Goal: Communication & Community: Answer question/provide support

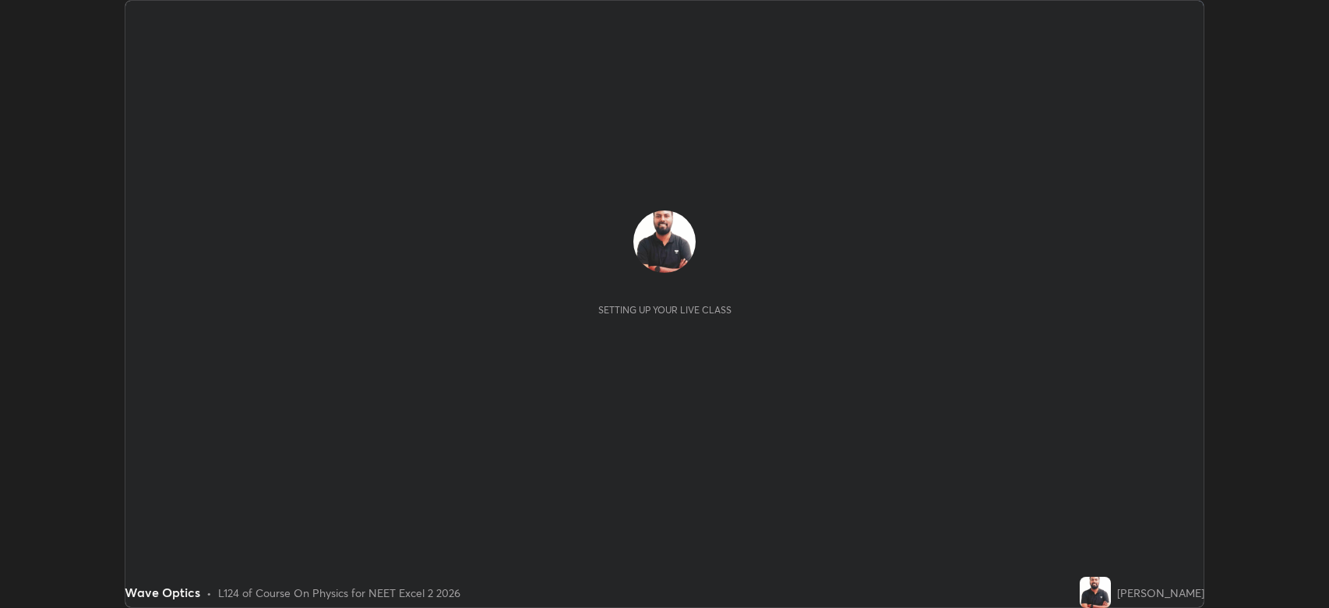
scroll to position [608, 1329]
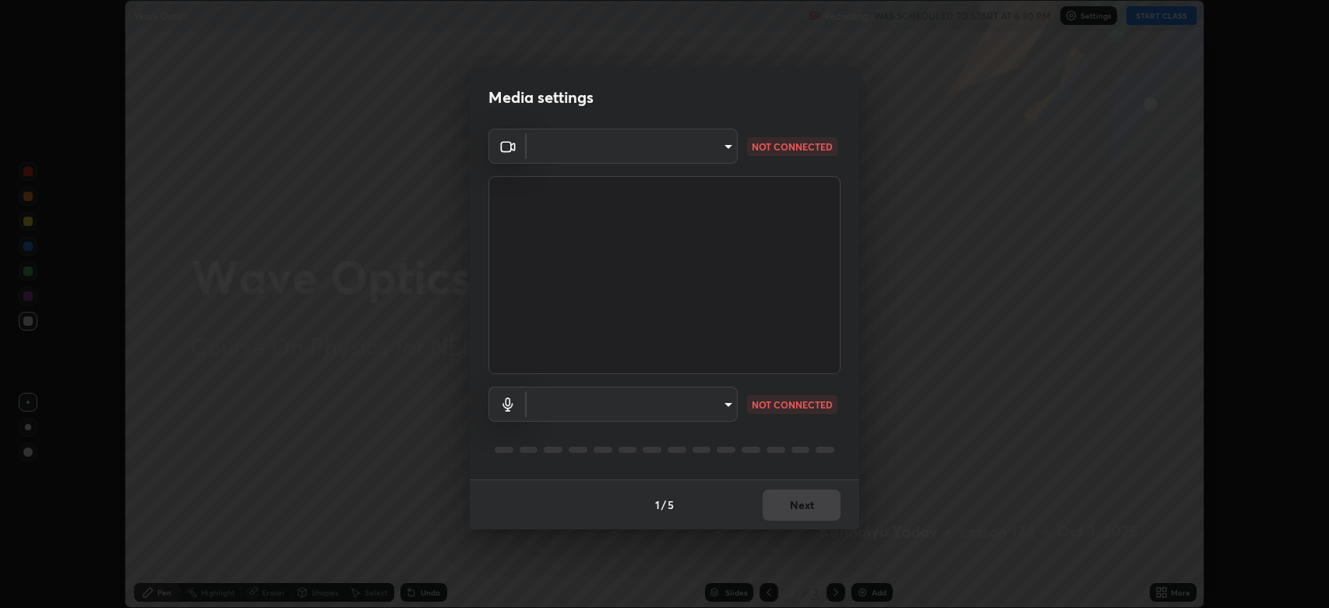
type input "794d03a334ab6cf92daa4269f68d25c817b6d7b5e31d9684855891884d0ab025"
type input "fdb80894c4ebc7df2e002856e42fb67b53546d0361b9f9eb09d9d3152e6861d2"
click at [802, 501] on div "1 / 5 Next" at bounding box center [665, 504] width 390 height 50
click at [803, 499] on div "1 / 5 Next" at bounding box center [665, 504] width 390 height 50
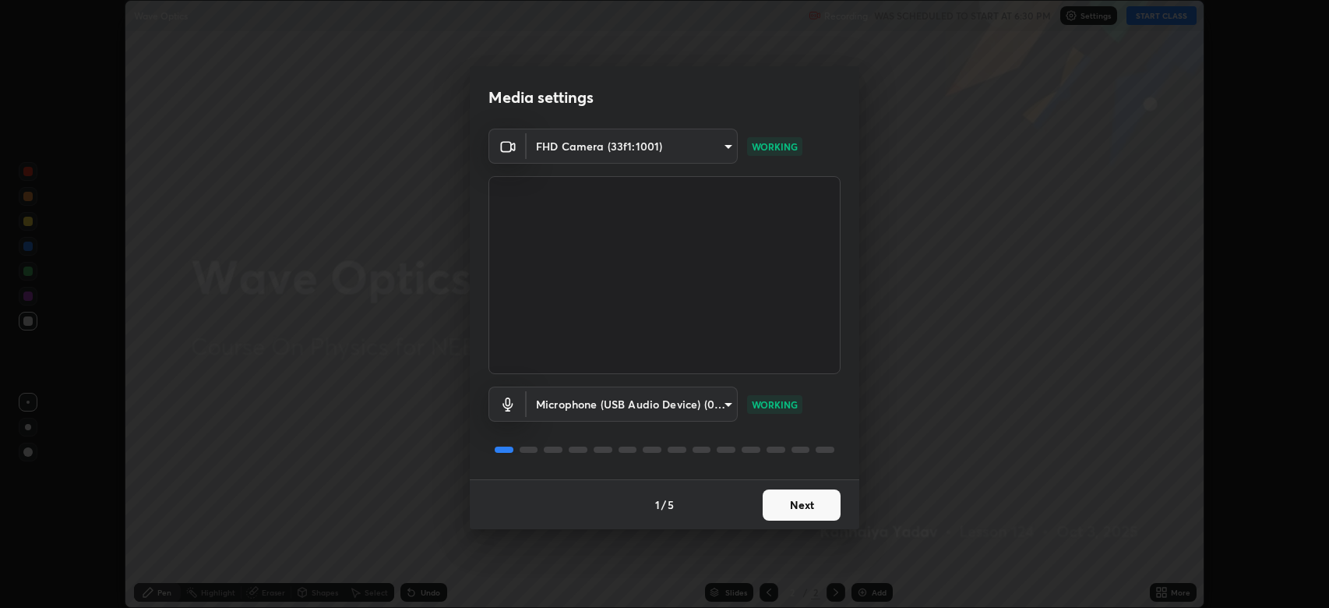
click at [796, 499] on button "Next" at bounding box center [802, 504] width 78 height 31
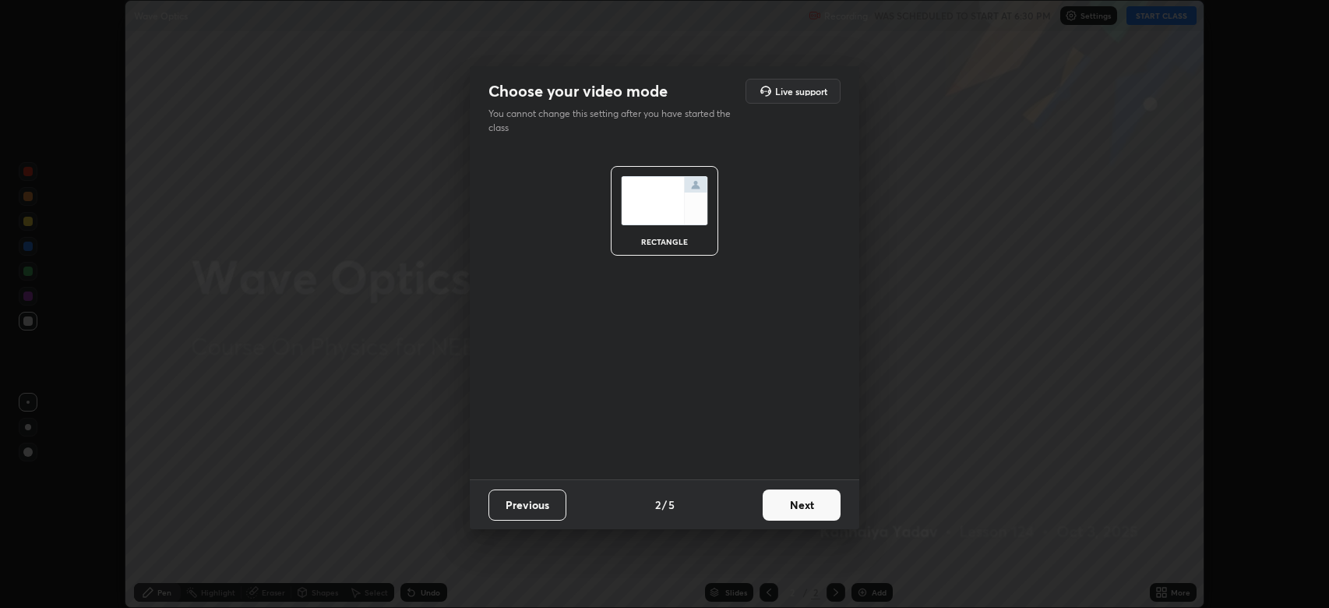
click at [800, 503] on button "Next" at bounding box center [802, 504] width 78 height 31
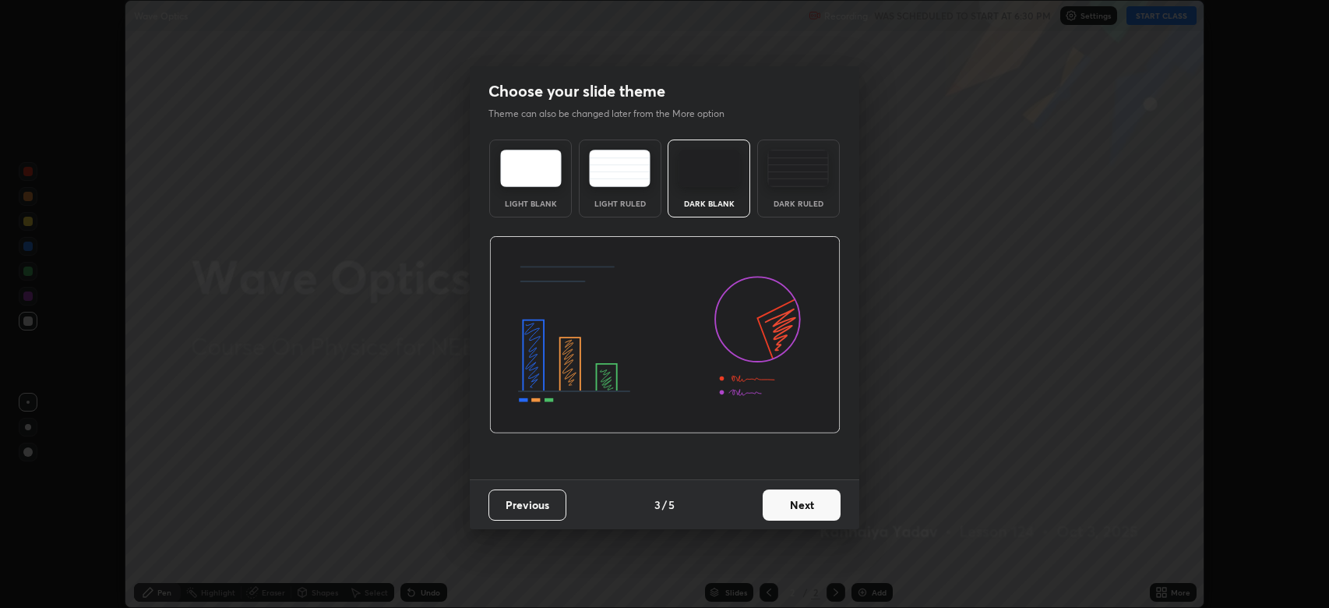
click at [806, 507] on button "Next" at bounding box center [802, 504] width 78 height 31
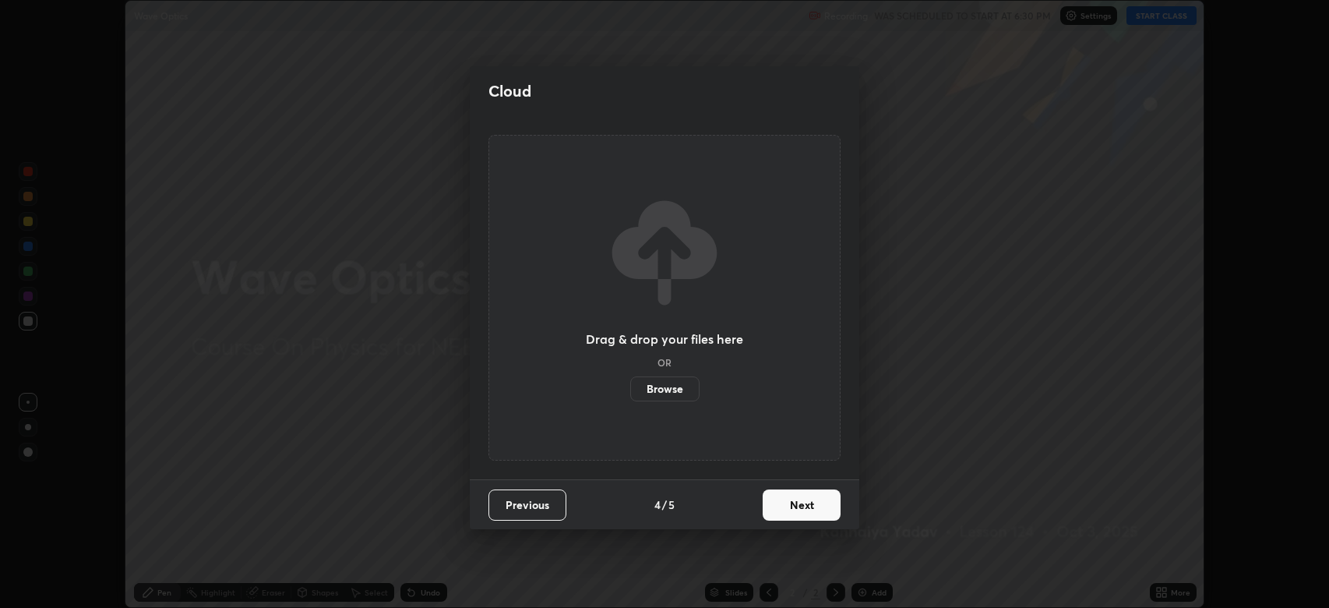
click at [807, 507] on button "Next" at bounding box center [802, 504] width 78 height 31
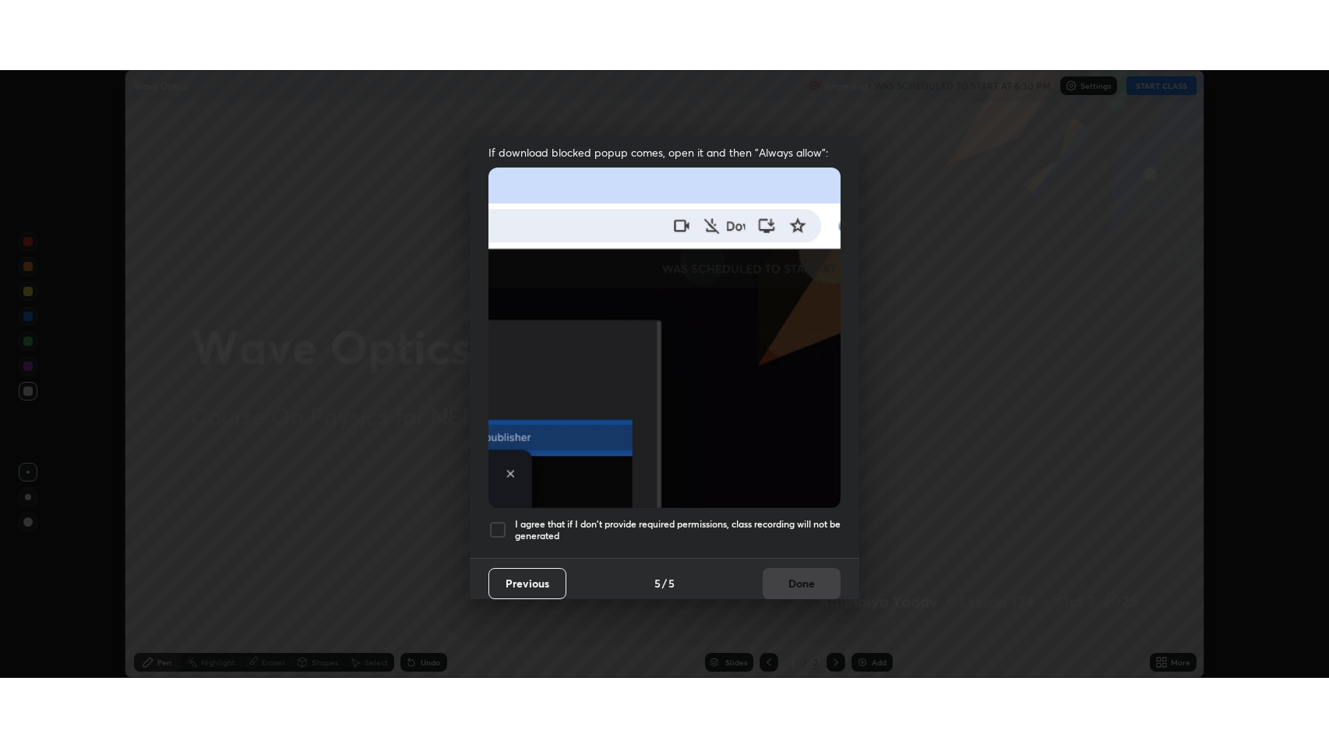
scroll to position [316, 0]
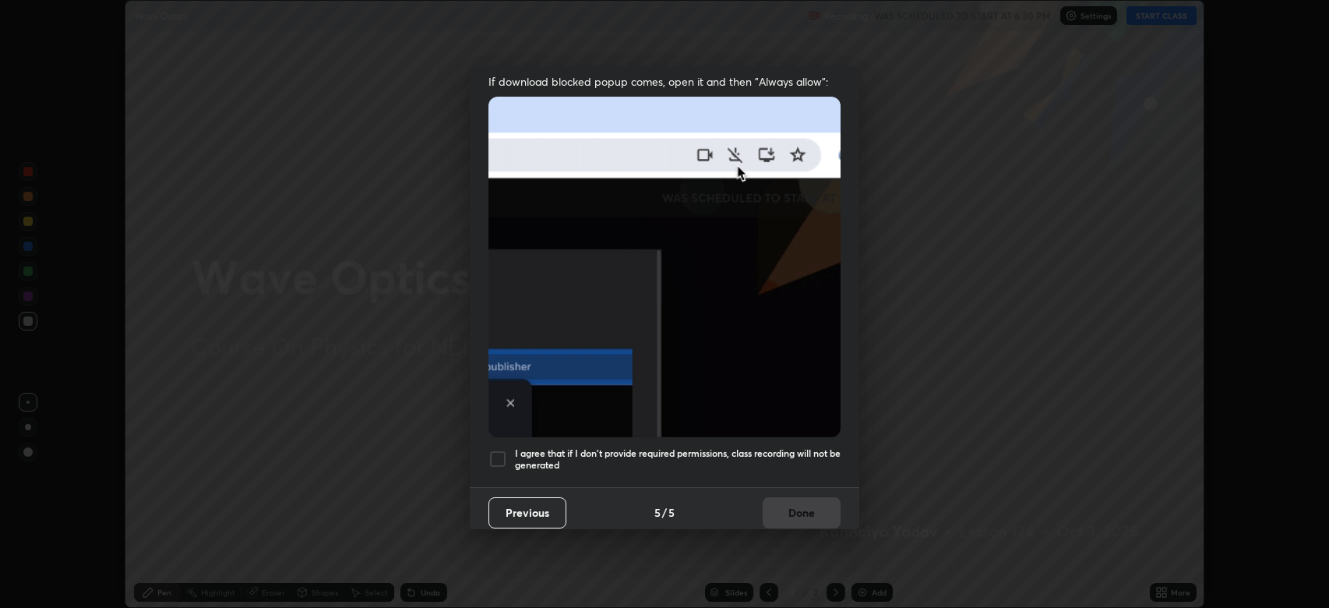
click at [489, 453] on div at bounding box center [498, 459] width 19 height 19
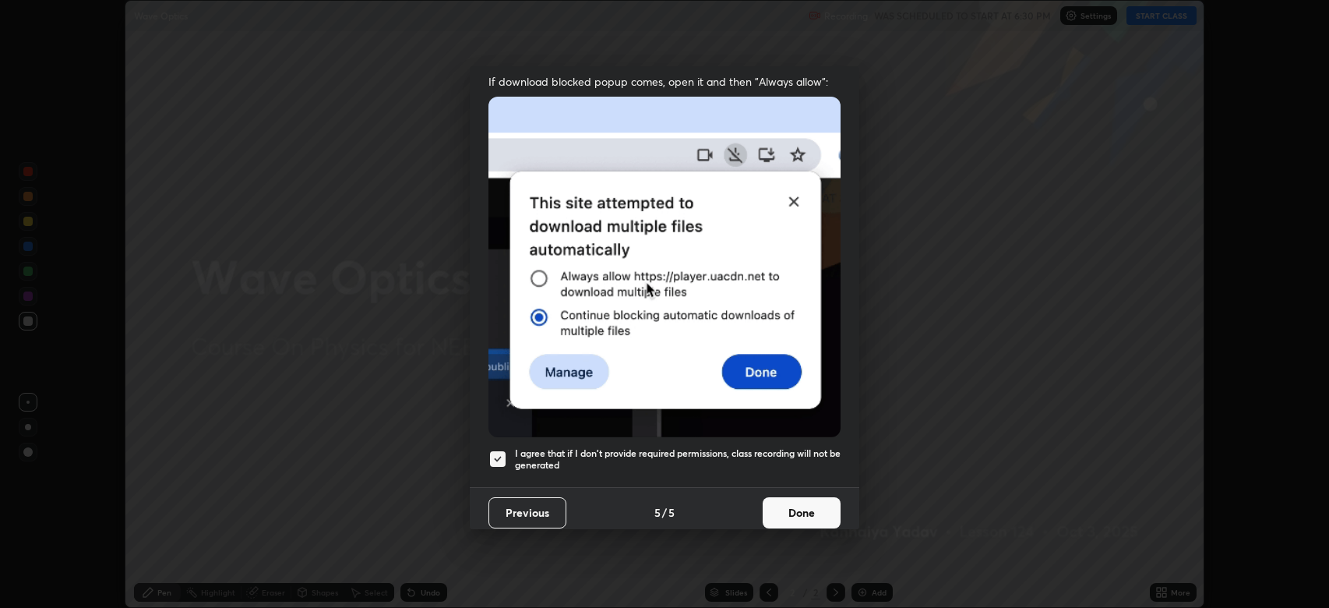
click at [771, 503] on button "Done" at bounding box center [802, 512] width 78 height 31
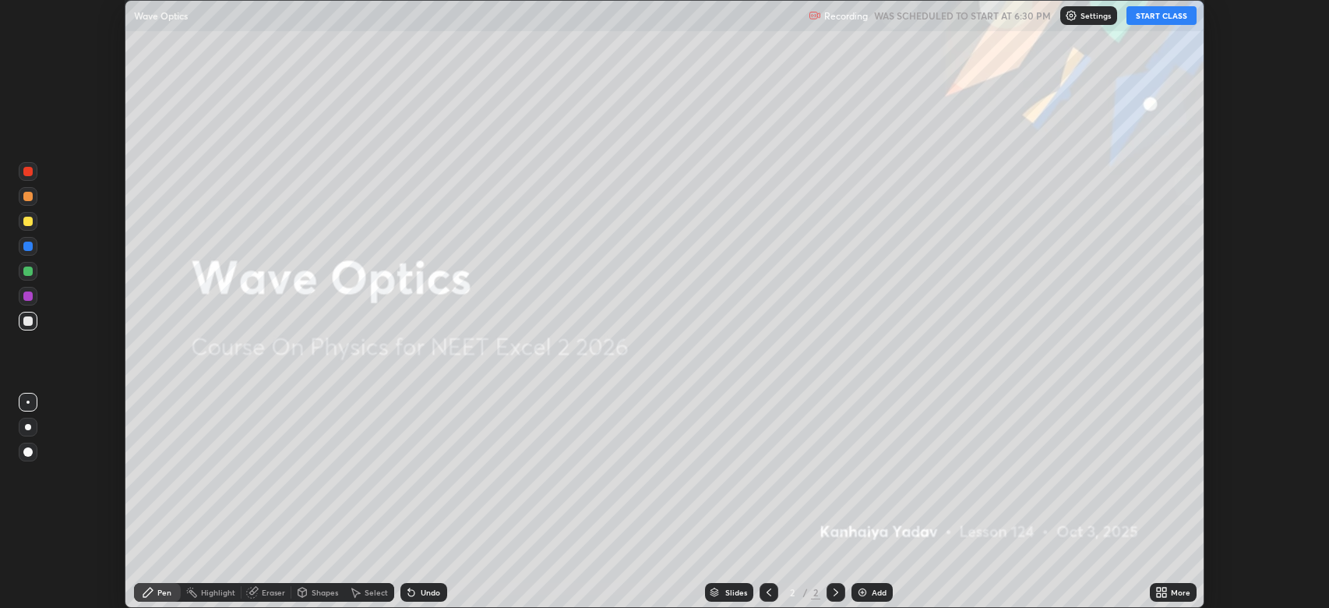
click at [1167, 595] on icon at bounding box center [1165, 595] width 4 height 4
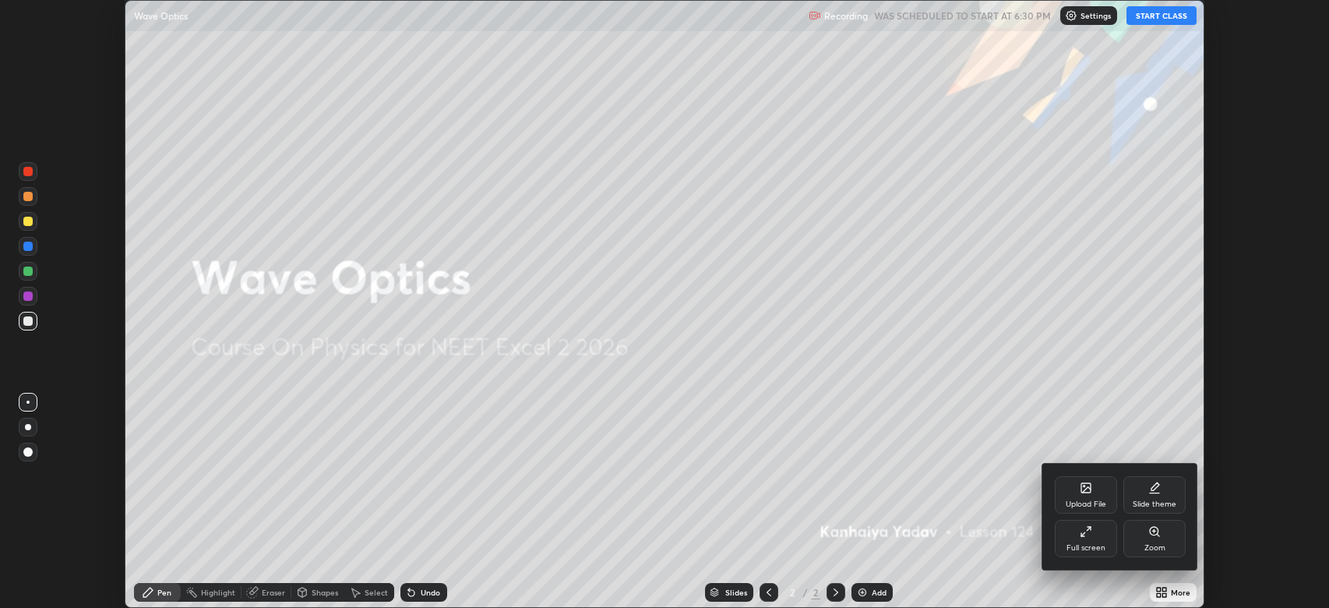
click at [1077, 521] on div "Full screen" at bounding box center [1086, 538] width 62 height 37
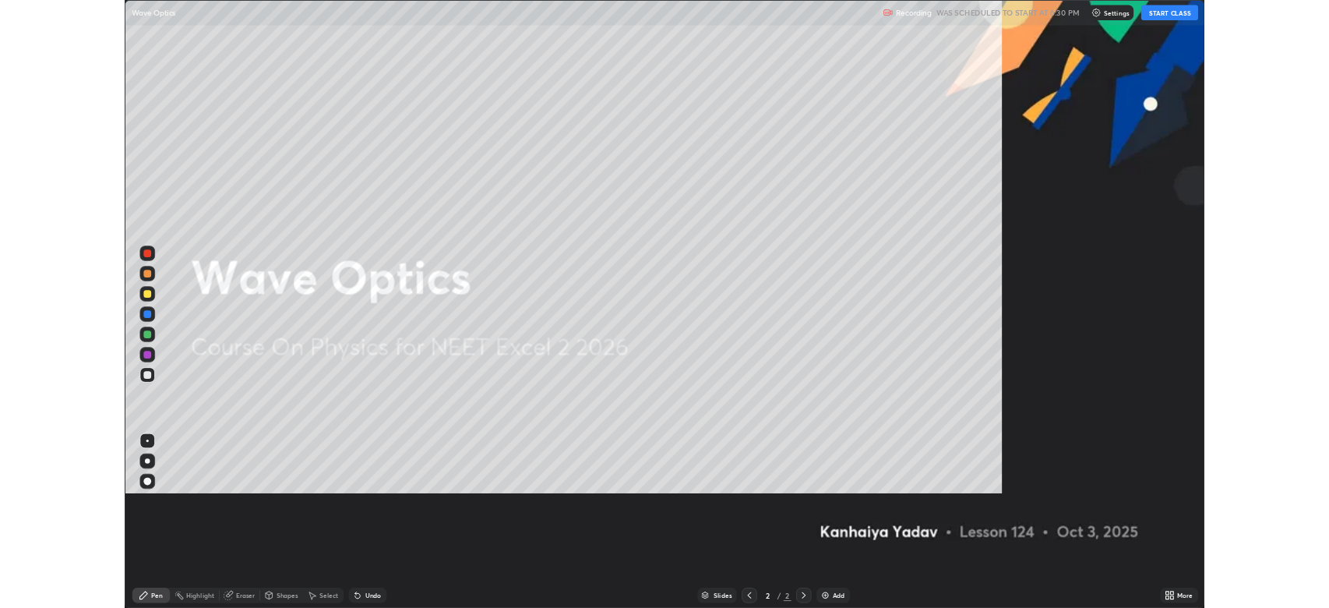
scroll to position [748, 1329]
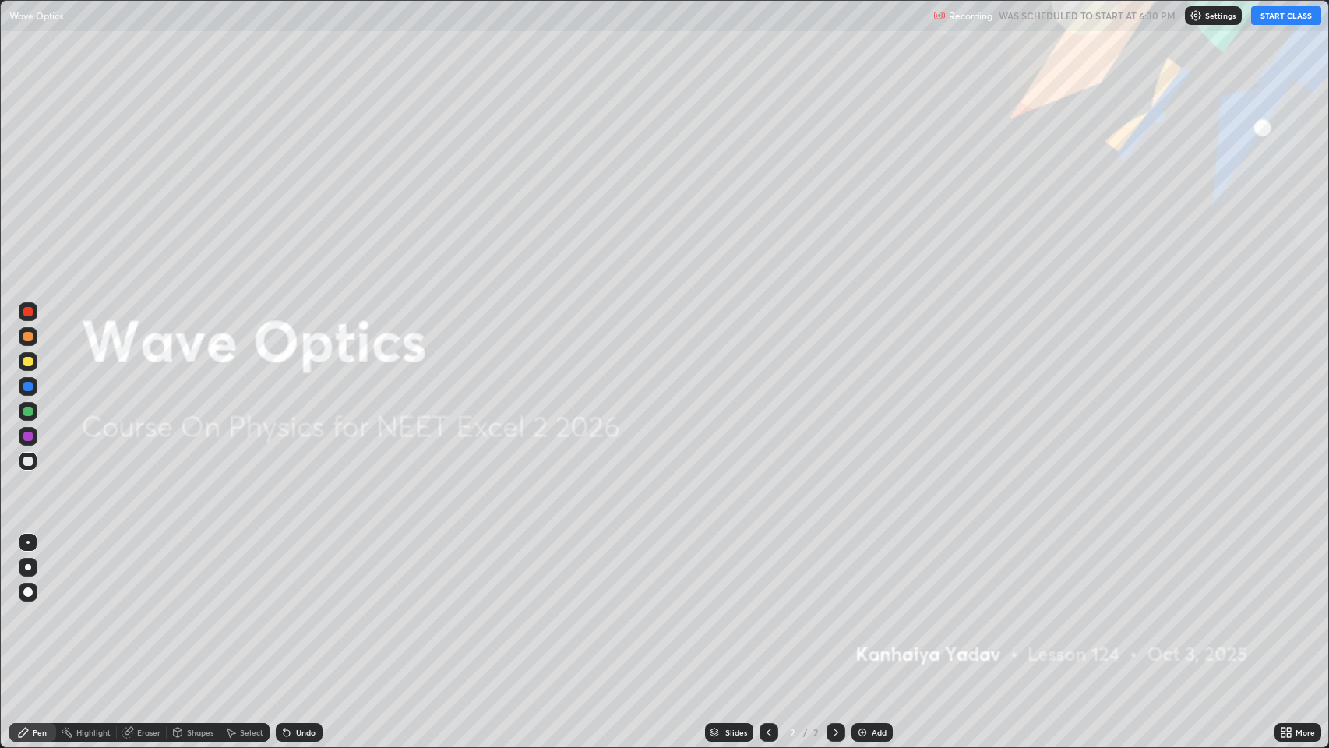
click at [1279, 18] on button "START CLASS" at bounding box center [1286, 15] width 70 height 19
click at [831, 607] on icon at bounding box center [836, 732] width 12 height 12
click at [860, 607] on img at bounding box center [862, 732] width 12 height 12
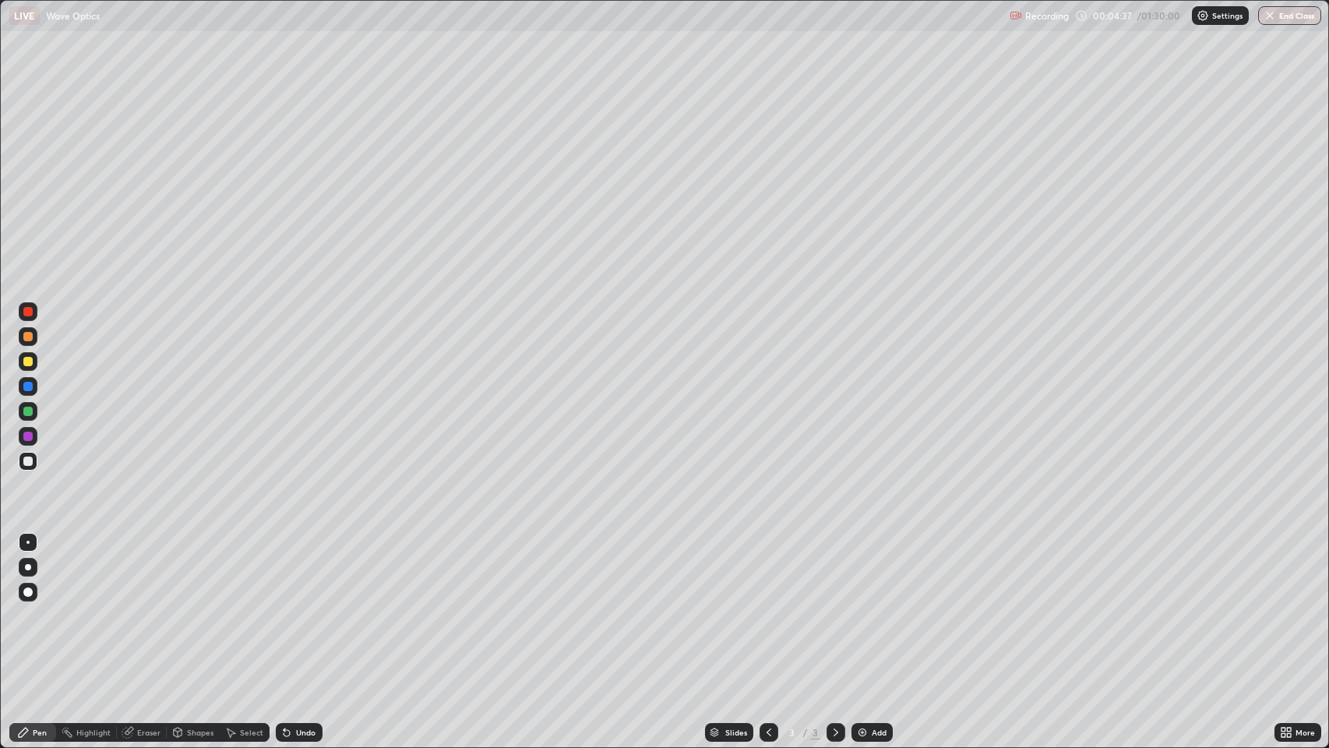
click at [27, 591] on div at bounding box center [27, 592] width 9 height 9
click at [30, 337] on div at bounding box center [27, 336] width 9 height 9
click at [28, 463] on div at bounding box center [27, 461] width 9 height 9
click at [287, 607] on icon at bounding box center [287, 733] width 6 height 6
click at [139, 607] on div "Eraser" at bounding box center [148, 733] width 23 height 8
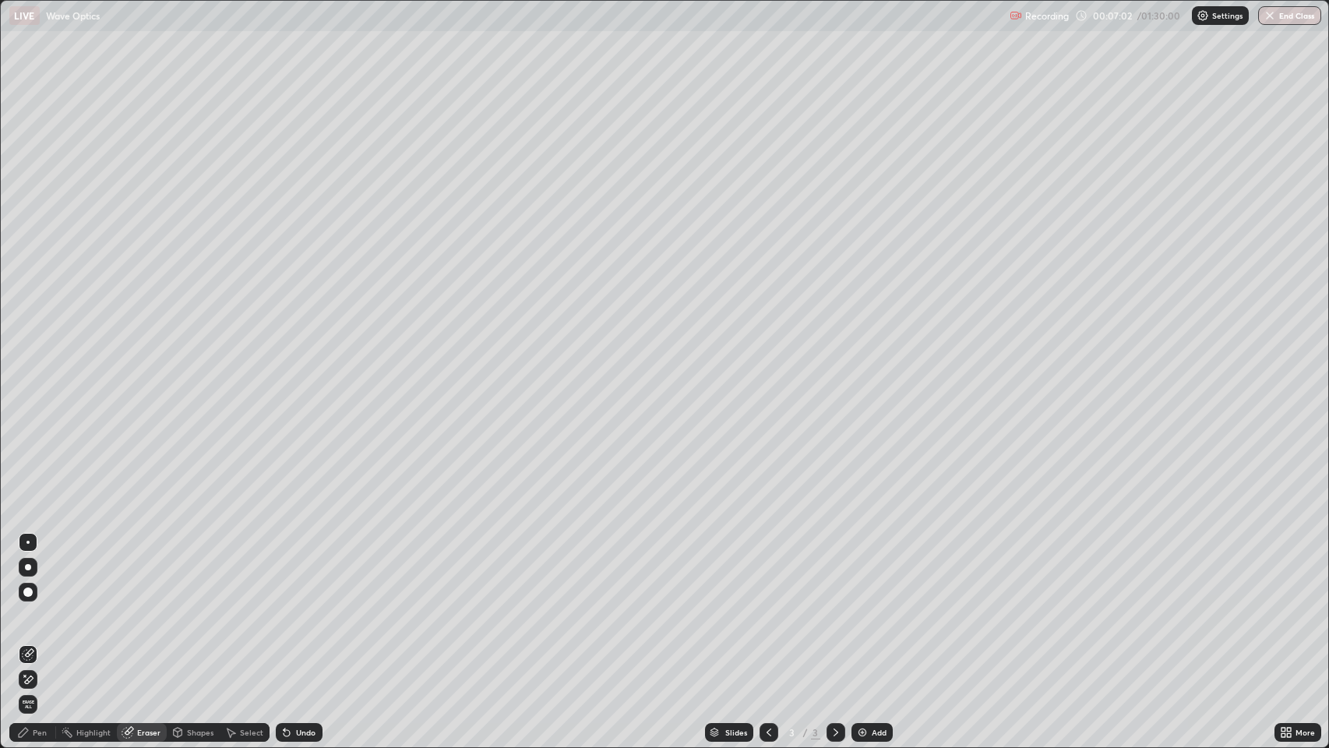
click at [37, 607] on div "Pen" at bounding box center [40, 733] width 14 height 8
click at [305, 607] on div "Undo" at bounding box center [305, 733] width 19 height 8
click at [31, 339] on div at bounding box center [27, 336] width 9 height 9
click at [28, 461] on div at bounding box center [27, 461] width 9 height 9
click at [292, 607] on div "Undo" at bounding box center [299, 732] width 47 height 19
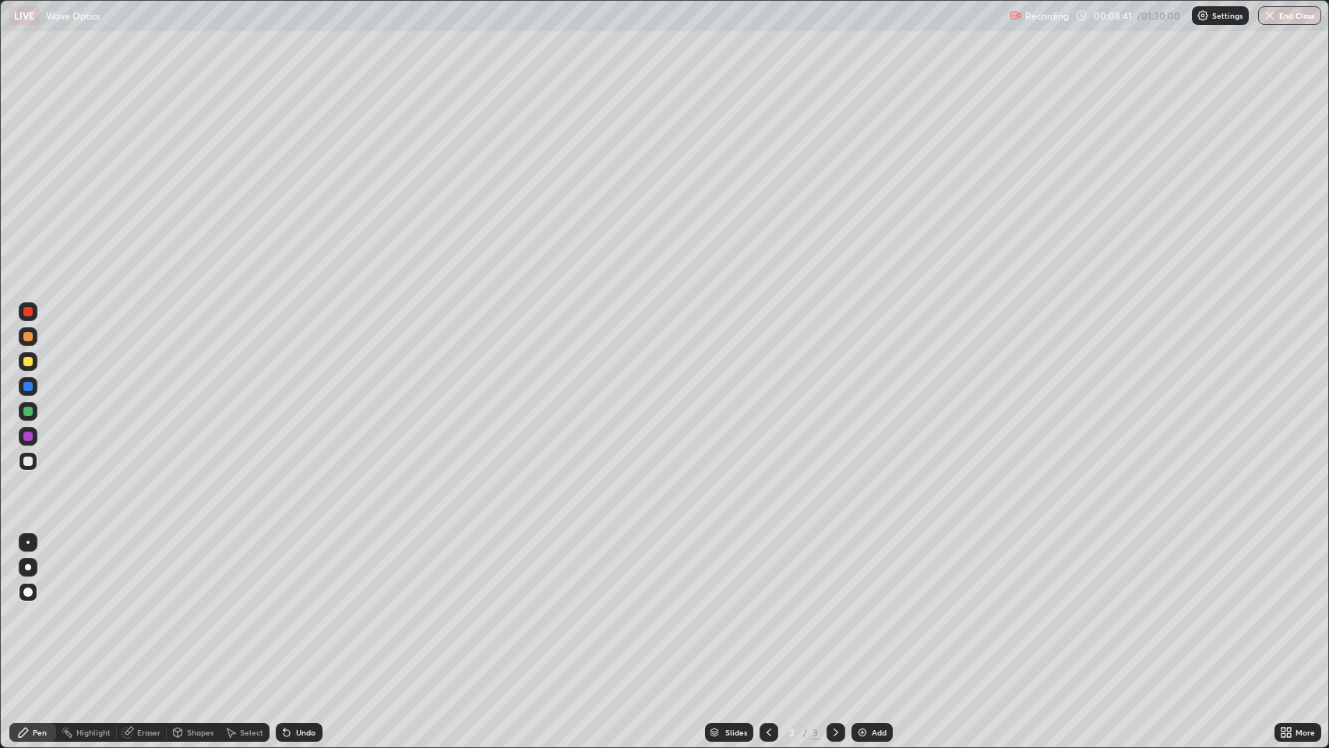
click at [39, 565] on div at bounding box center [28, 567] width 25 height 25
click at [833, 607] on icon at bounding box center [836, 732] width 12 height 12
click at [859, 607] on img at bounding box center [862, 732] width 12 height 12
click at [298, 607] on div "Undo" at bounding box center [299, 732] width 47 height 19
click at [28, 567] on div at bounding box center [28, 567] width 6 height 6
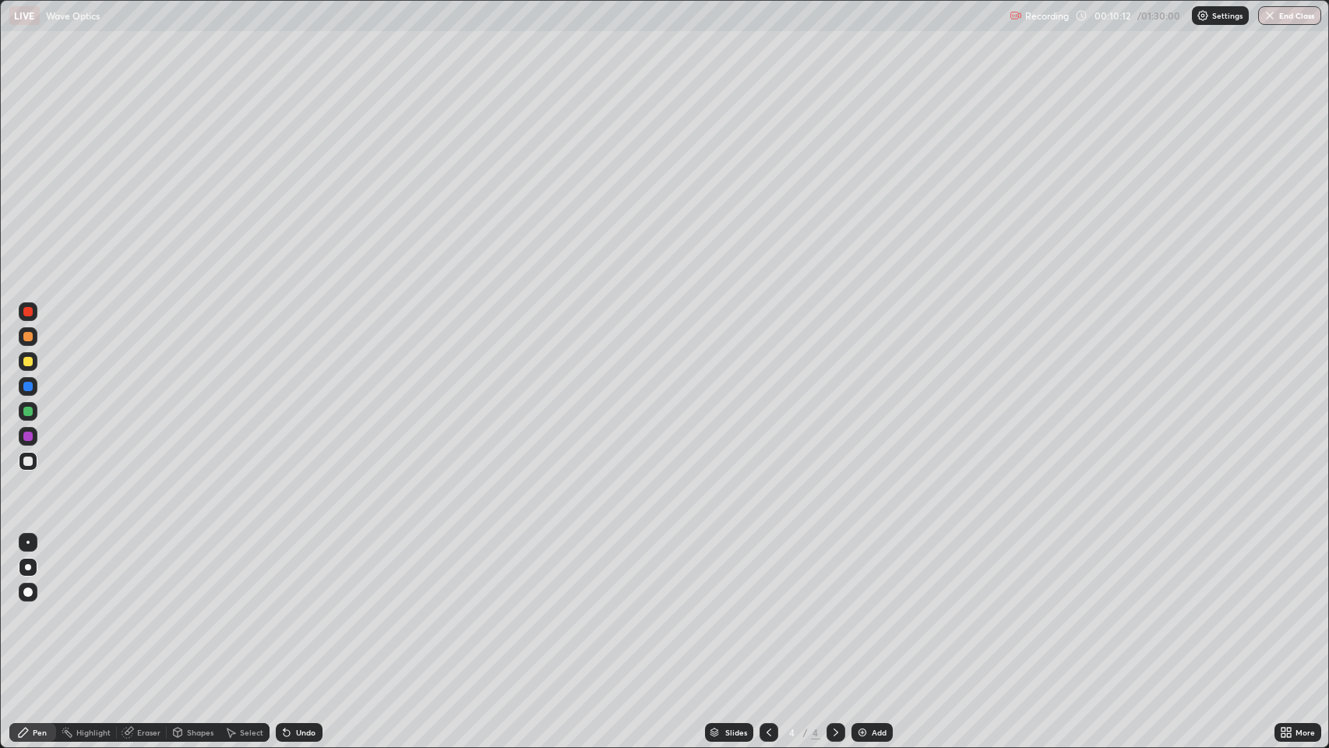
click at [26, 591] on div at bounding box center [27, 592] width 9 height 9
click at [285, 607] on icon at bounding box center [287, 733] width 6 height 6
click at [765, 607] on icon at bounding box center [769, 732] width 12 height 12
click at [838, 607] on icon at bounding box center [836, 732] width 12 height 12
click at [835, 607] on icon at bounding box center [836, 733] width 5 height 8
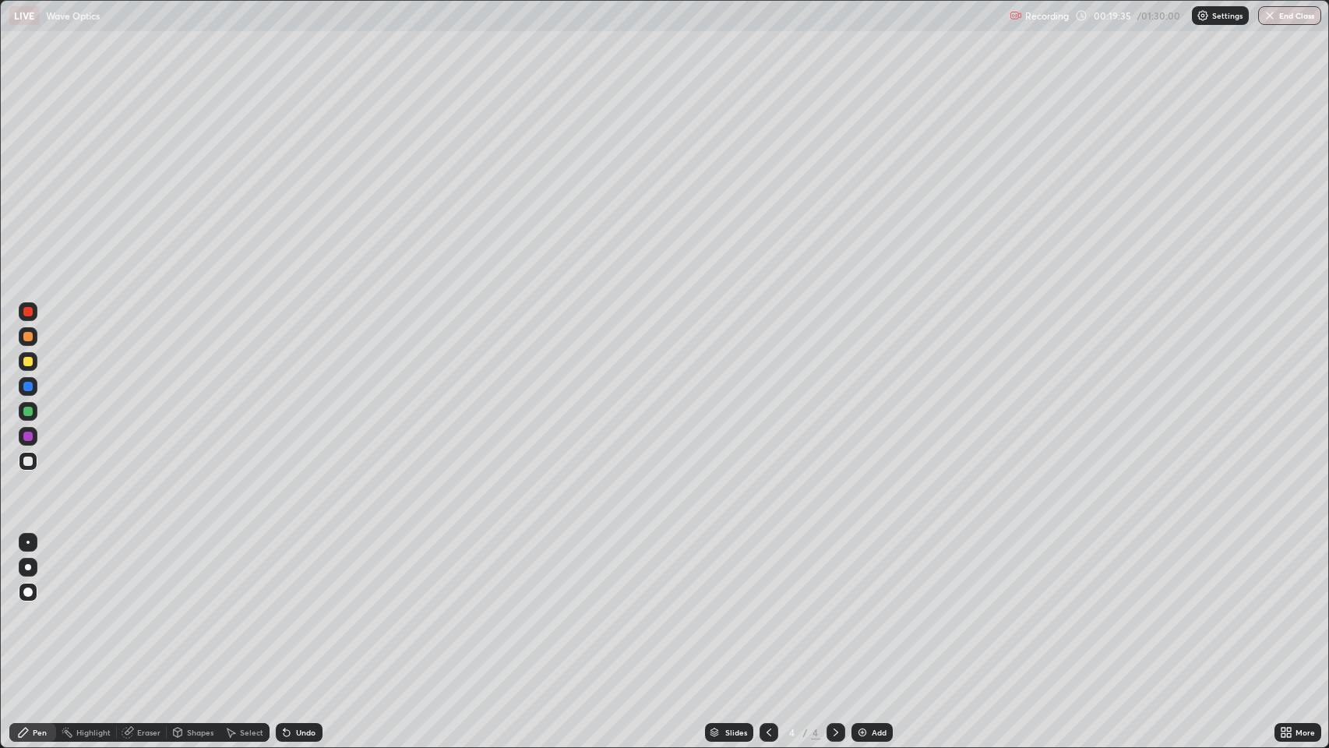
click at [867, 607] on img at bounding box center [862, 732] width 12 height 12
click at [28, 337] on div at bounding box center [27, 336] width 9 height 9
click at [308, 607] on div "Undo" at bounding box center [305, 733] width 19 height 8
click at [296, 607] on div "Undo" at bounding box center [305, 733] width 19 height 8
click at [146, 607] on div "Eraser" at bounding box center [148, 733] width 23 height 8
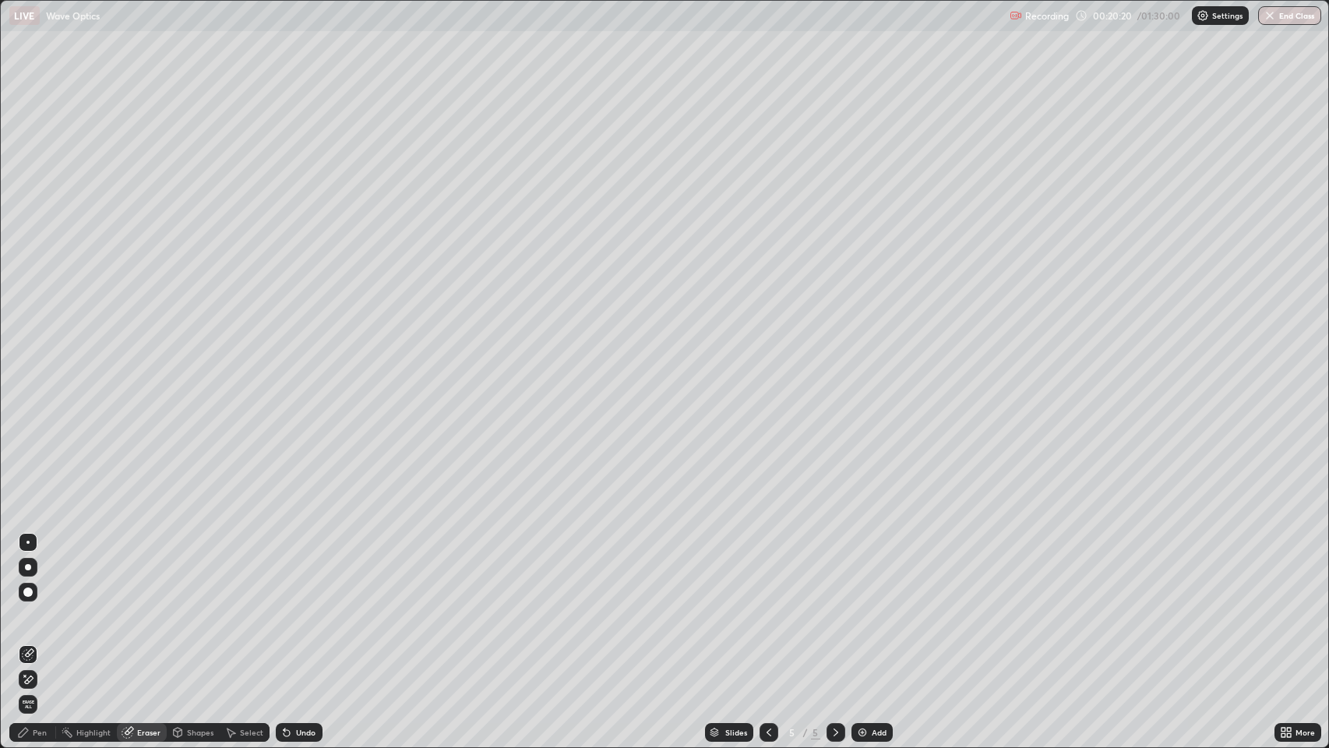
click at [33, 607] on div "Pen" at bounding box center [40, 733] width 14 height 8
click at [28, 461] on div at bounding box center [27, 461] width 9 height 9
click at [302, 607] on div "Undo" at bounding box center [305, 733] width 19 height 8
click at [296, 607] on div "Undo" at bounding box center [305, 733] width 19 height 8
click at [835, 607] on icon at bounding box center [836, 733] width 5 height 8
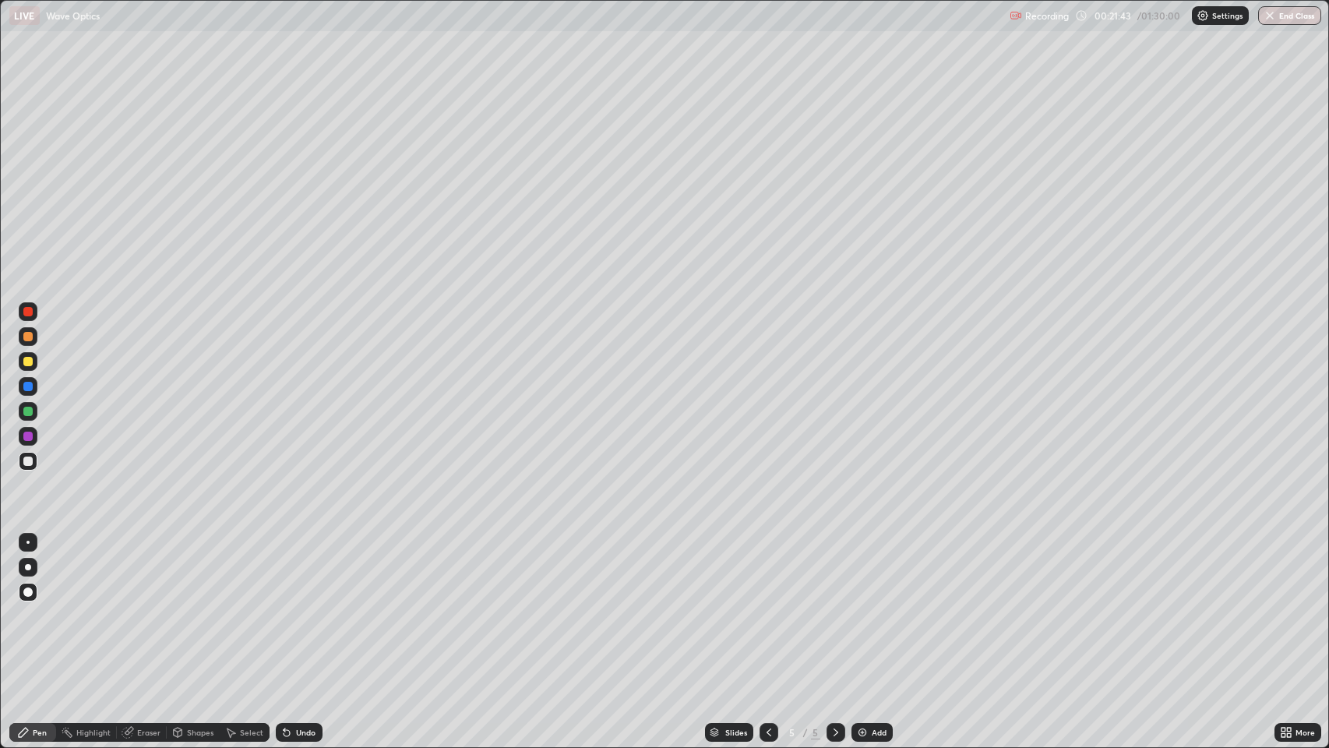
click at [835, 607] on icon at bounding box center [836, 733] width 5 height 8
click at [863, 607] on img at bounding box center [862, 732] width 12 height 12
click at [296, 607] on div "Undo" at bounding box center [305, 733] width 19 height 8
click at [294, 607] on div "Undo" at bounding box center [299, 732] width 47 height 19
click at [289, 607] on icon at bounding box center [287, 732] width 12 height 12
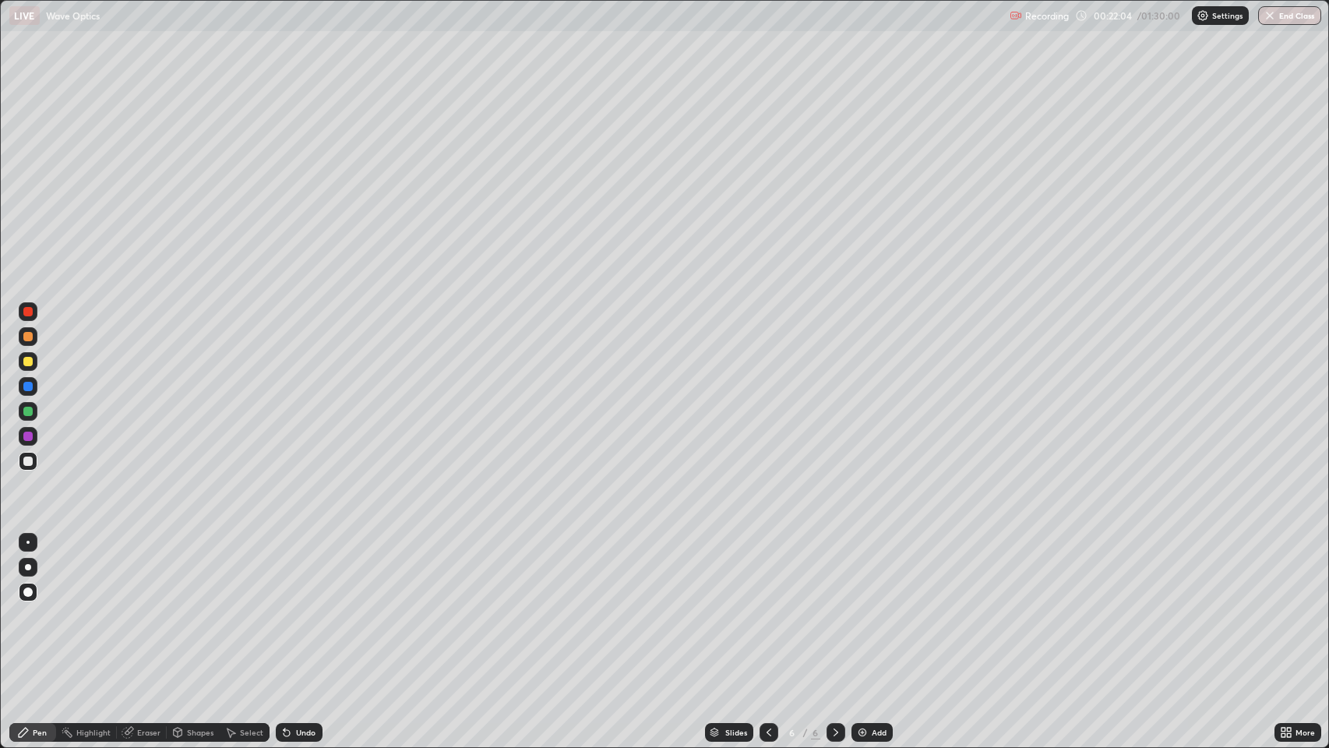
click at [302, 607] on div "Undo" at bounding box center [305, 733] width 19 height 8
click at [296, 607] on div "Undo" at bounding box center [305, 733] width 19 height 8
click at [771, 607] on icon at bounding box center [769, 732] width 12 height 12
click at [764, 607] on icon at bounding box center [769, 732] width 12 height 12
click at [764, 607] on div at bounding box center [769, 732] width 19 height 31
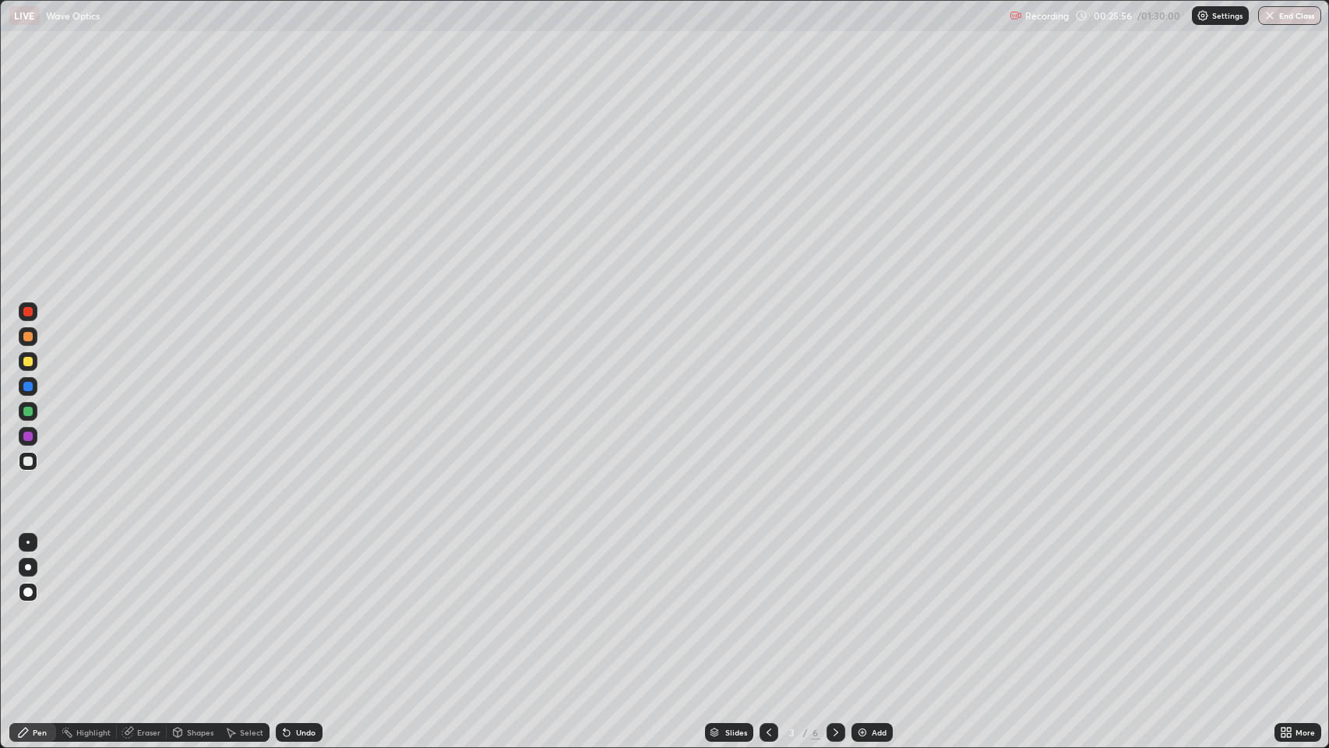
click at [835, 607] on icon at bounding box center [836, 732] width 12 height 12
click at [834, 607] on icon at bounding box center [836, 732] width 12 height 12
click at [835, 607] on icon at bounding box center [836, 732] width 12 height 12
click at [860, 607] on img at bounding box center [862, 732] width 12 height 12
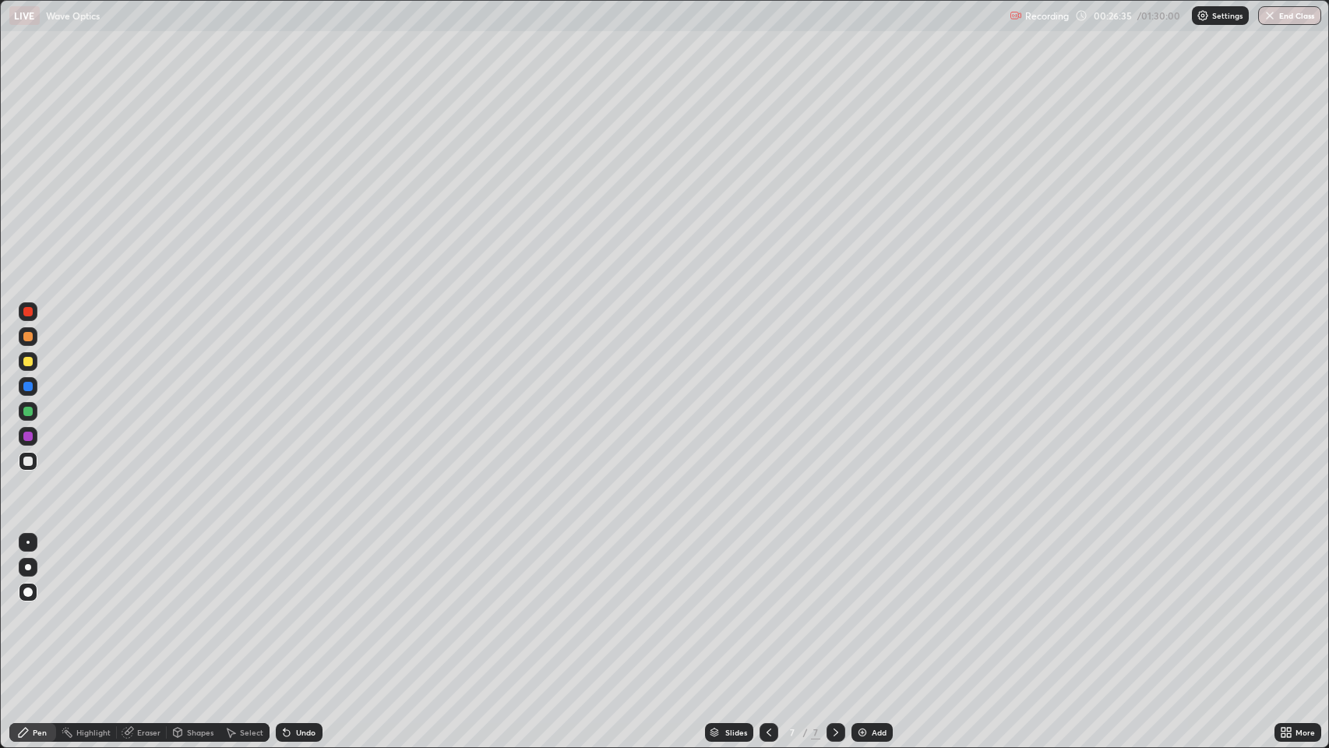
click at [768, 607] on icon at bounding box center [769, 732] width 12 height 12
click at [766, 607] on icon at bounding box center [769, 732] width 12 height 12
click at [764, 607] on div at bounding box center [769, 732] width 19 height 19
click at [768, 607] on icon at bounding box center [769, 732] width 12 height 12
click at [835, 607] on icon at bounding box center [836, 733] width 5 height 8
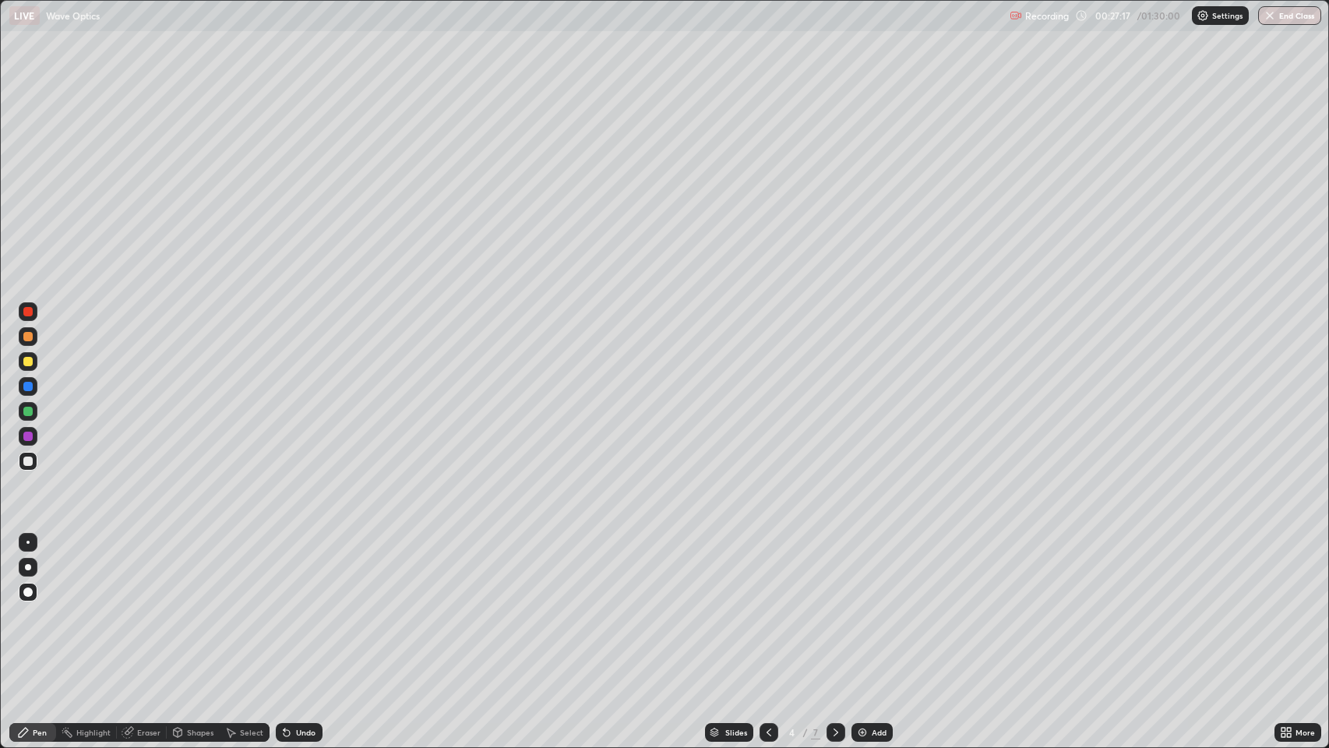
click at [835, 607] on icon at bounding box center [836, 732] width 12 height 12
click at [834, 607] on div at bounding box center [836, 732] width 19 height 19
click at [142, 607] on div "Eraser" at bounding box center [148, 733] width 23 height 8
click at [36, 607] on div "Pen" at bounding box center [40, 733] width 14 height 8
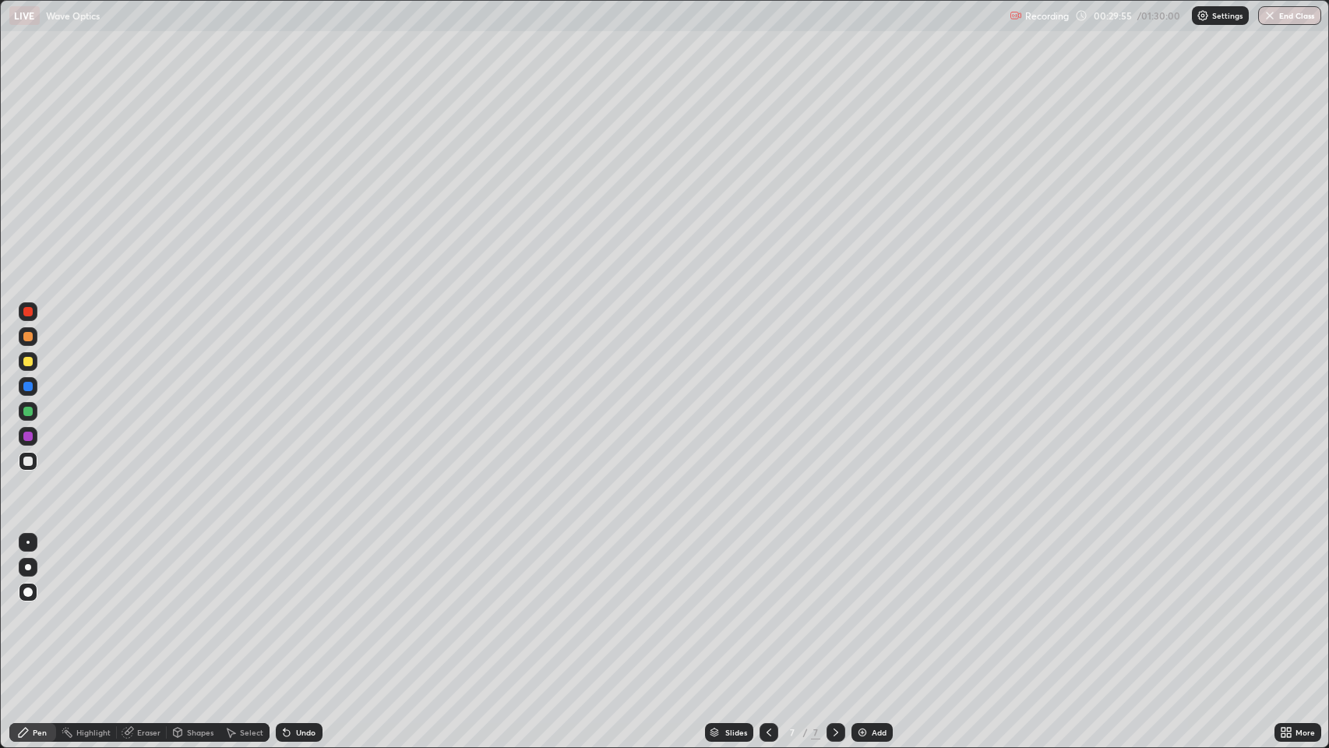
click at [288, 607] on icon at bounding box center [287, 733] width 6 height 6
click at [284, 607] on icon at bounding box center [285, 730] width 2 height 2
click at [834, 607] on icon at bounding box center [836, 733] width 5 height 8
click at [832, 607] on icon at bounding box center [836, 732] width 12 height 12
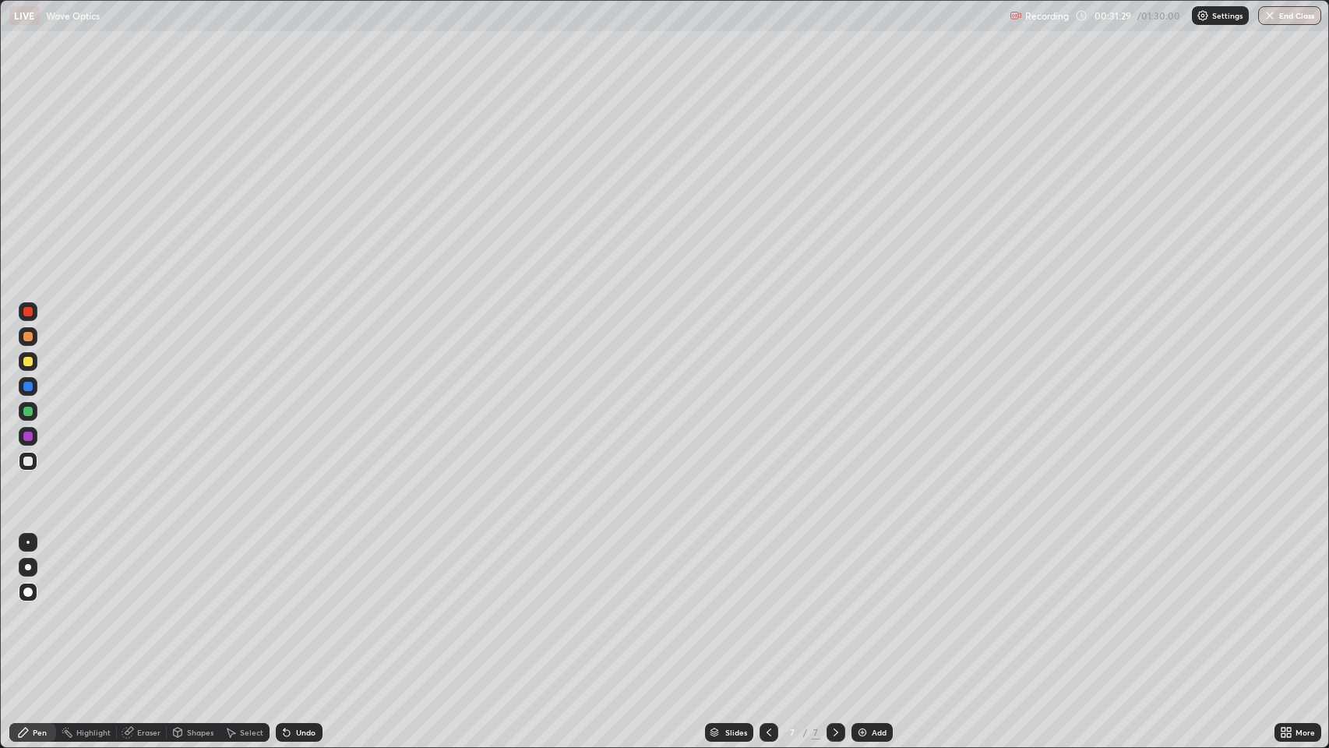
click at [860, 607] on img at bounding box center [862, 732] width 12 height 12
click at [299, 607] on div "Undo" at bounding box center [305, 733] width 19 height 8
click at [305, 607] on div "Undo" at bounding box center [305, 733] width 19 height 8
click at [28, 340] on div at bounding box center [27, 336] width 9 height 9
click at [31, 363] on div at bounding box center [27, 361] width 9 height 9
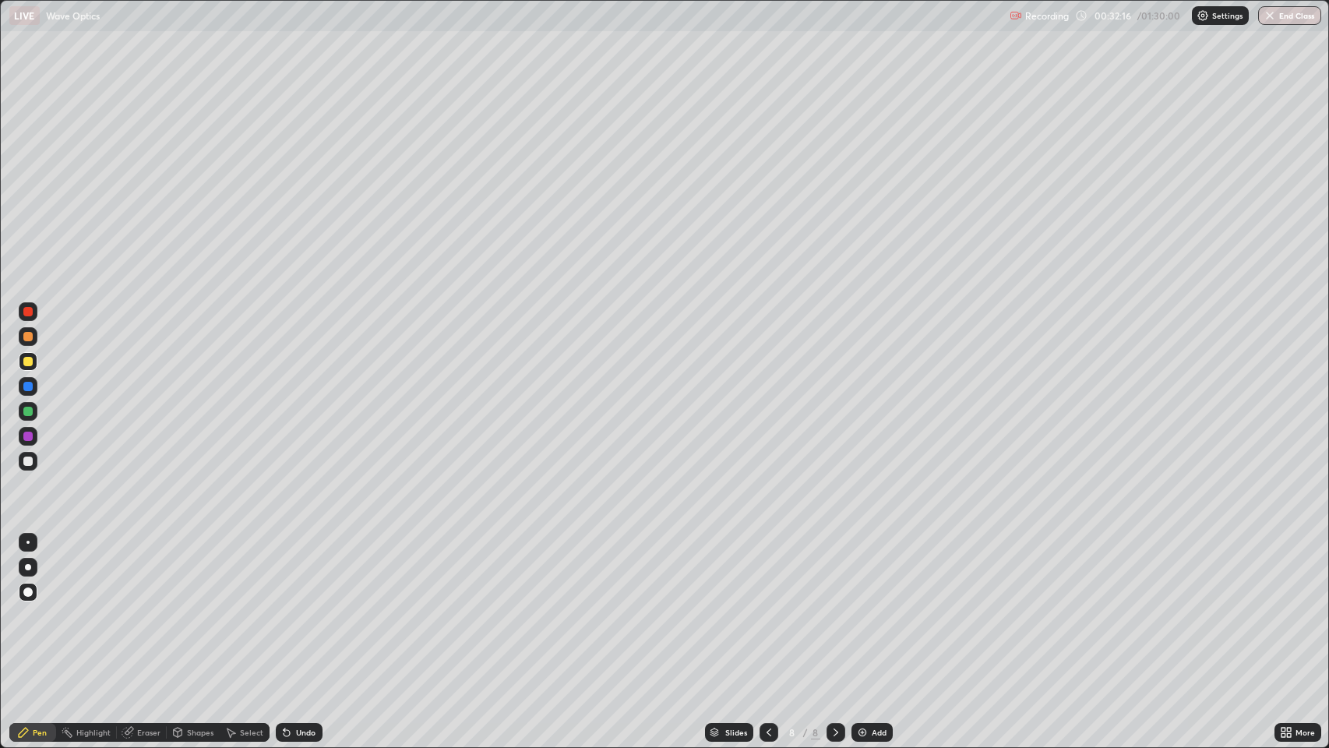
click at [31, 463] on div at bounding box center [27, 461] width 9 height 9
click at [28, 363] on div at bounding box center [27, 361] width 9 height 9
click at [285, 607] on icon at bounding box center [287, 733] width 6 height 6
click at [29, 364] on div at bounding box center [27, 361] width 9 height 9
click at [187, 607] on div "Shapes" at bounding box center [200, 733] width 26 height 8
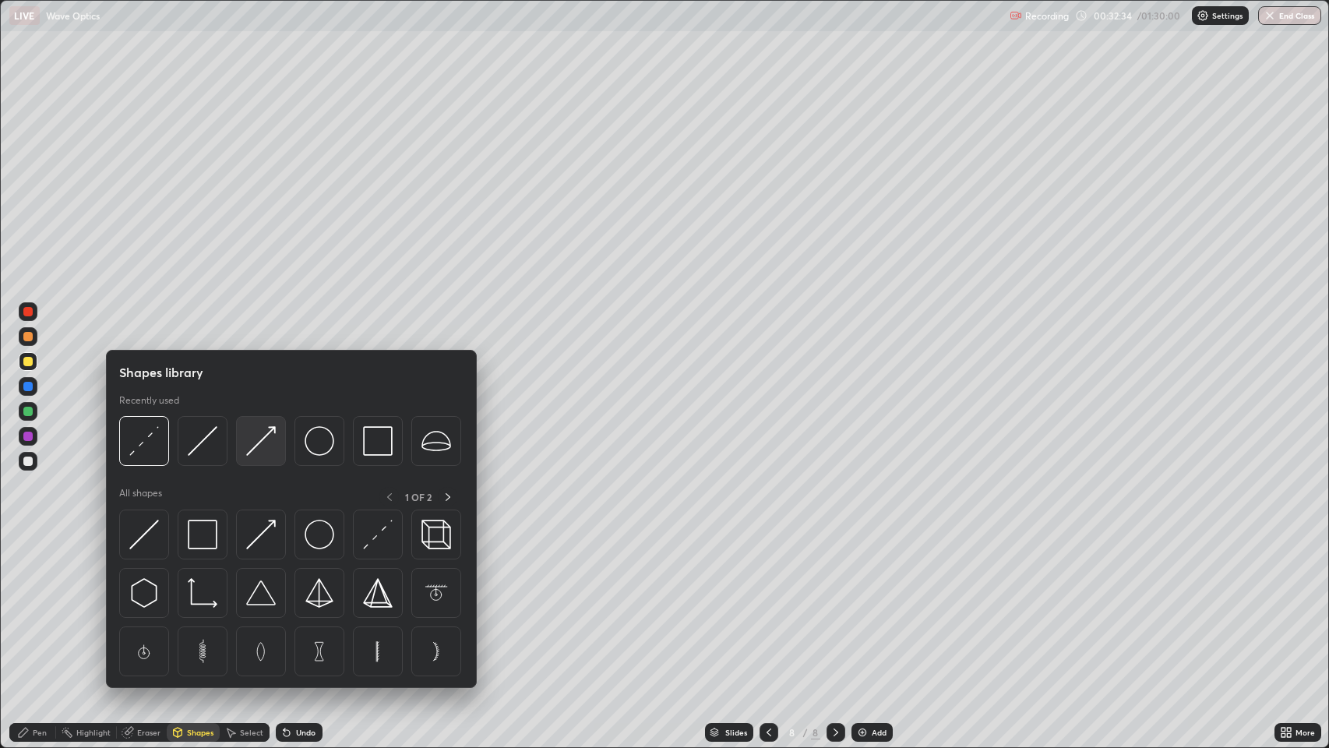
click at [267, 440] on img at bounding box center [261, 441] width 30 height 30
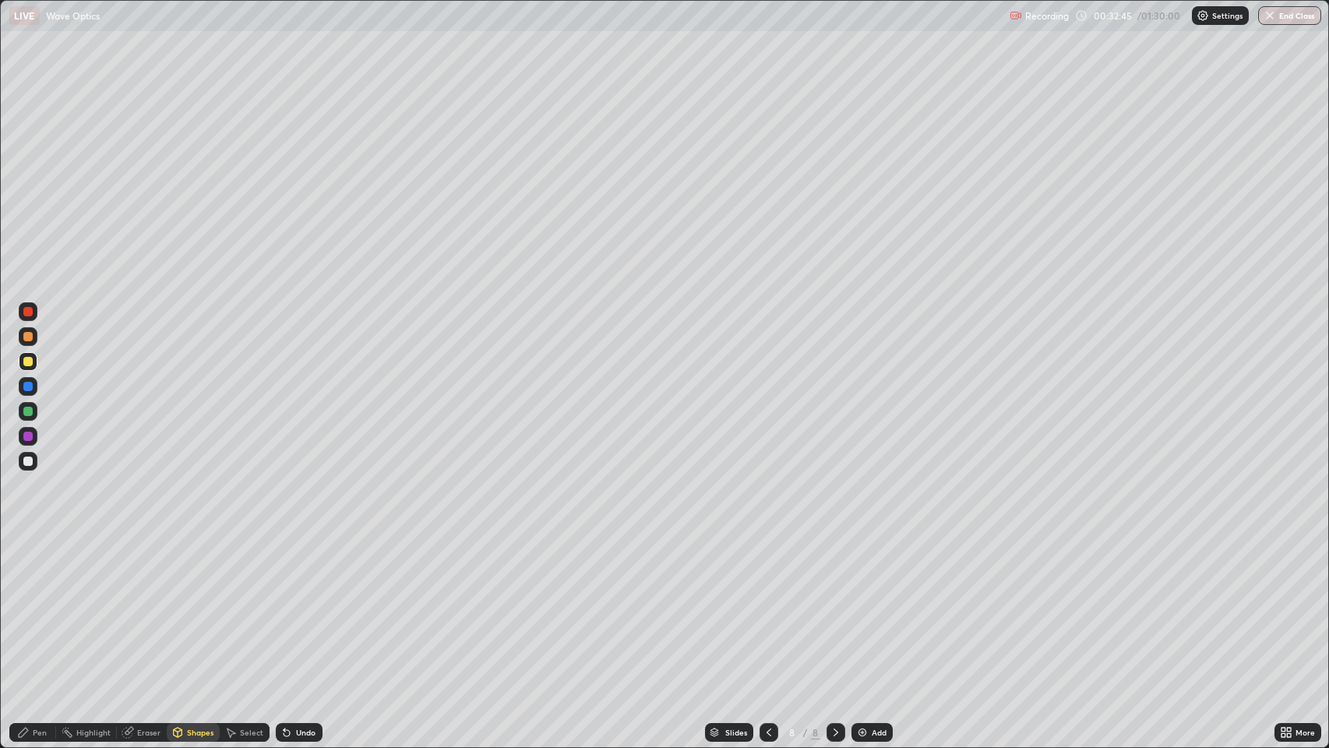
click at [303, 607] on div "Undo" at bounding box center [305, 733] width 19 height 8
click at [300, 607] on div "Undo" at bounding box center [299, 732] width 47 height 19
click at [30, 459] on div at bounding box center [27, 461] width 9 height 9
click at [285, 607] on icon at bounding box center [287, 733] width 6 height 6
click at [30, 607] on div "Pen" at bounding box center [32, 732] width 47 height 19
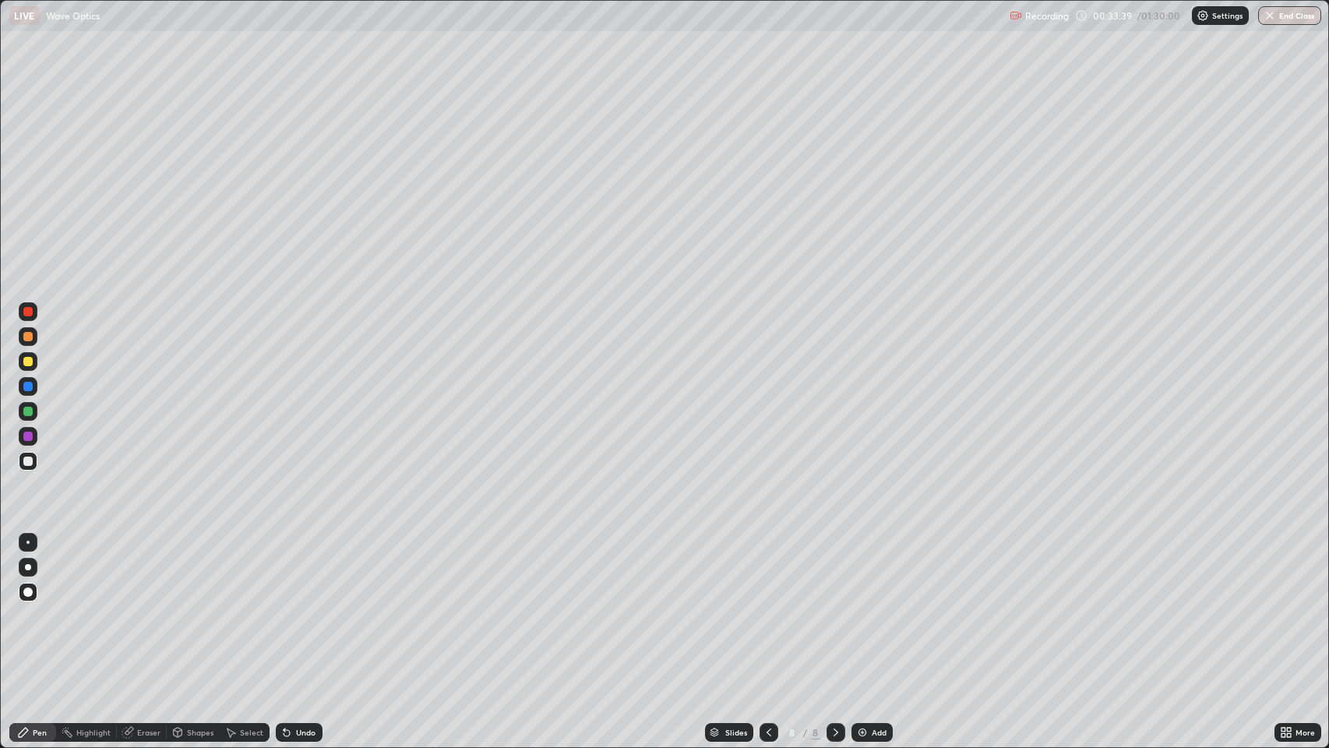
click at [30, 336] on div at bounding box center [27, 336] width 9 height 9
click at [297, 607] on div "Undo" at bounding box center [299, 732] width 47 height 19
click at [285, 607] on icon at bounding box center [287, 733] width 6 height 6
click at [28, 459] on div at bounding box center [27, 461] width 9 height 9
click at [296, 607] on div "Undo" at bounding box center [305, 733] width 19 height 8
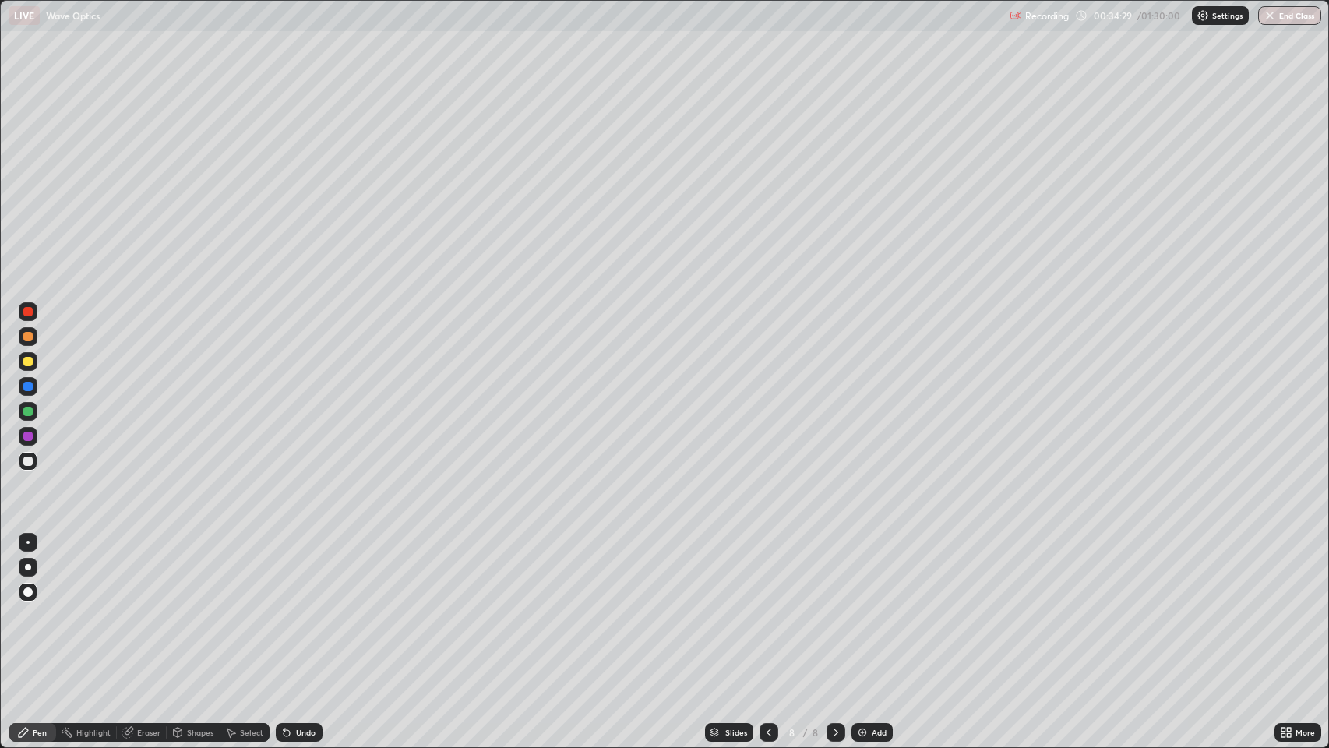
click at [285, 607] on icon at bounding box center [287, 733] width 6 height 6
click at [28, 542] on div at bounding box center [27, 542] width 3 height 3
click at [29, 340] on div at bounding box center [27, 336] width 9 height 9
click at [31, 464] on div at bounding box center [27, 461] width 9 height 9
click at [28, 567] on div at bounding box center [28, 567] width 6 height 6
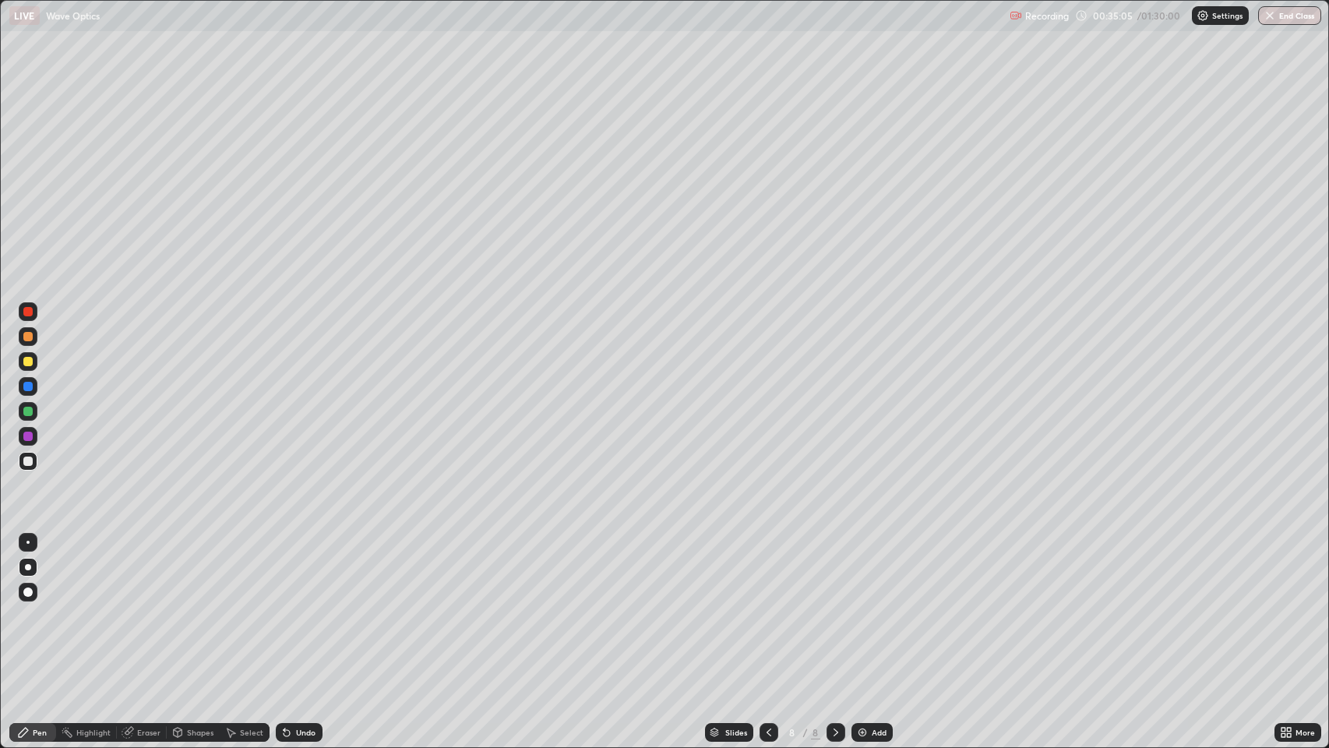
click at [284, 607] on icon at bounding box center [285, 730] width 2 height 2
click at [296, 607] on div "Undo" at bounding box center [305, 733] width 19 height 8
click at [1277, 607] on div "More" at bounding box center [1298, 732] width 47 height 31
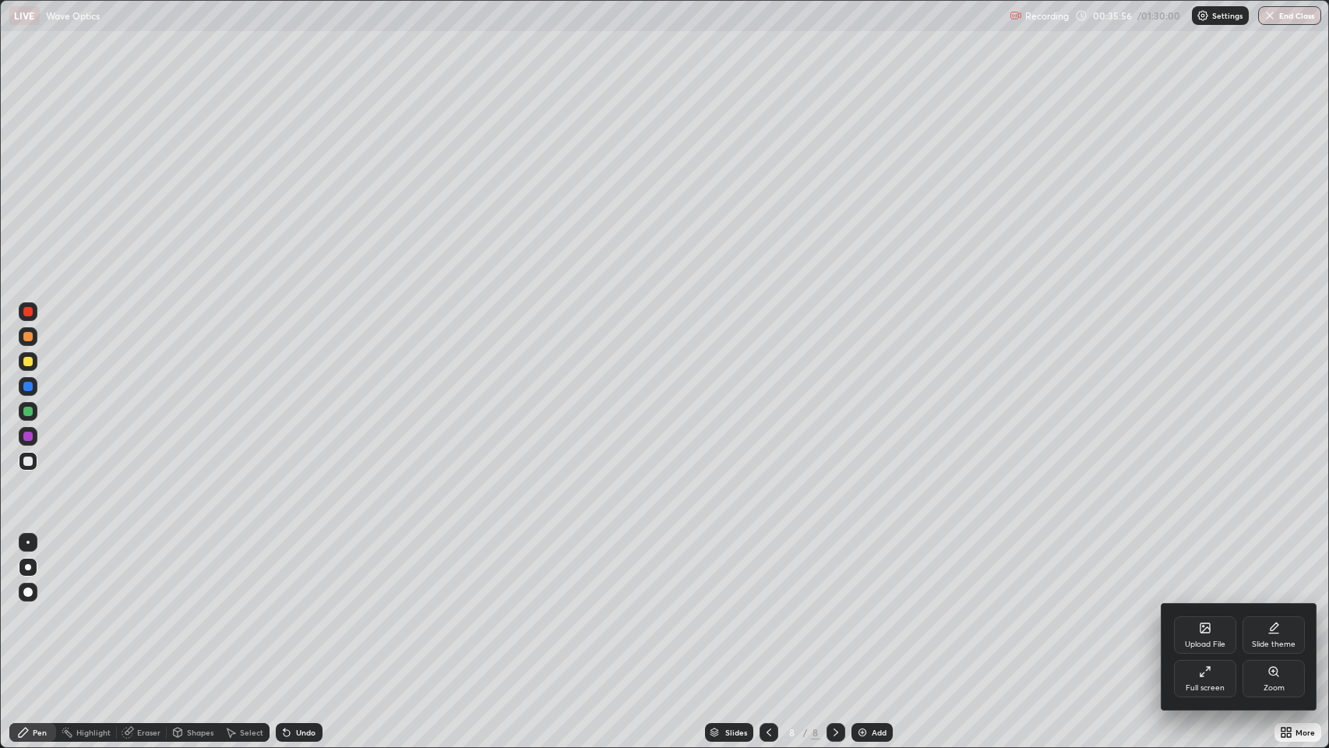
click at [1160, 607] on div at bounding box center [664, 374] width 1329 height 748
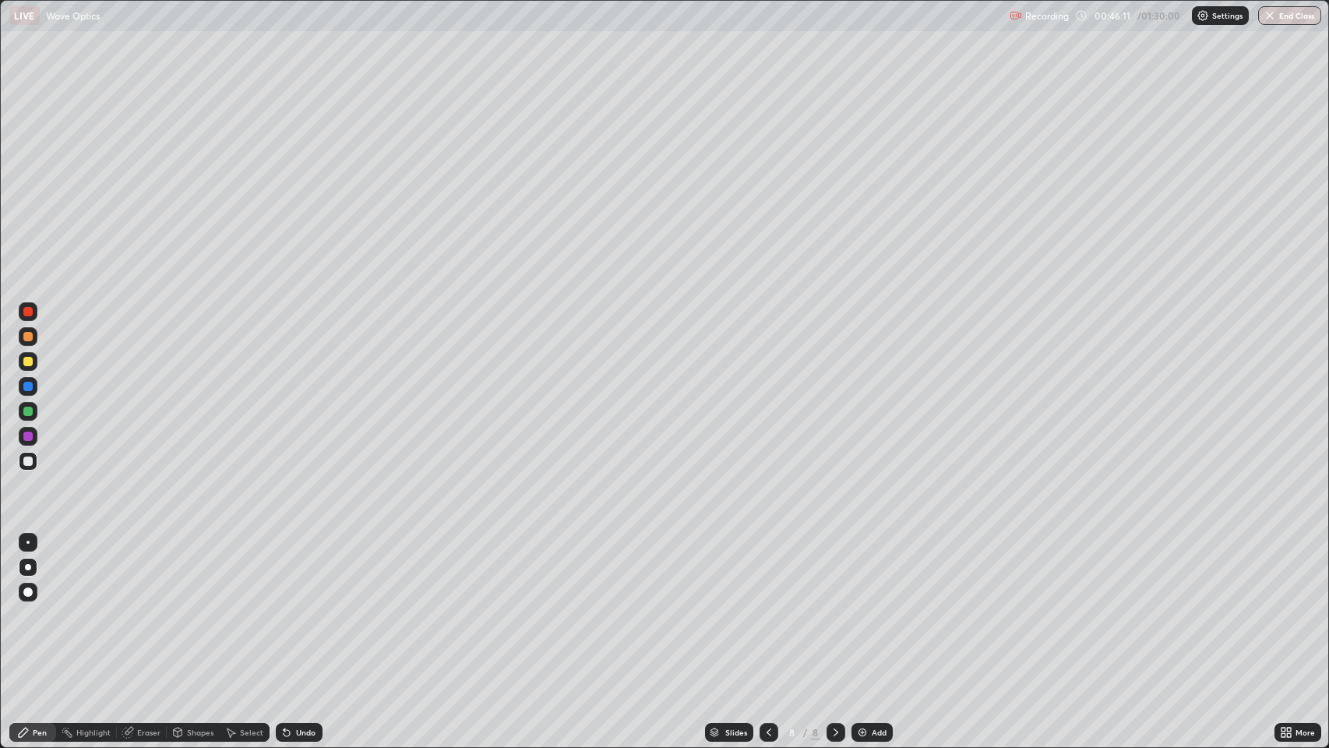
click at [835, 607] on icon at bounding box center [836, 732] width 12 height 12
click at [863, 607] on img at bounding box center [862, 732] width 12 height 12
click at [767, 607] on icon at bounding box center [769, 733] width 5 height 8
click at [835, 607] on icon at bounding box center [836, 732] width 12 height 12
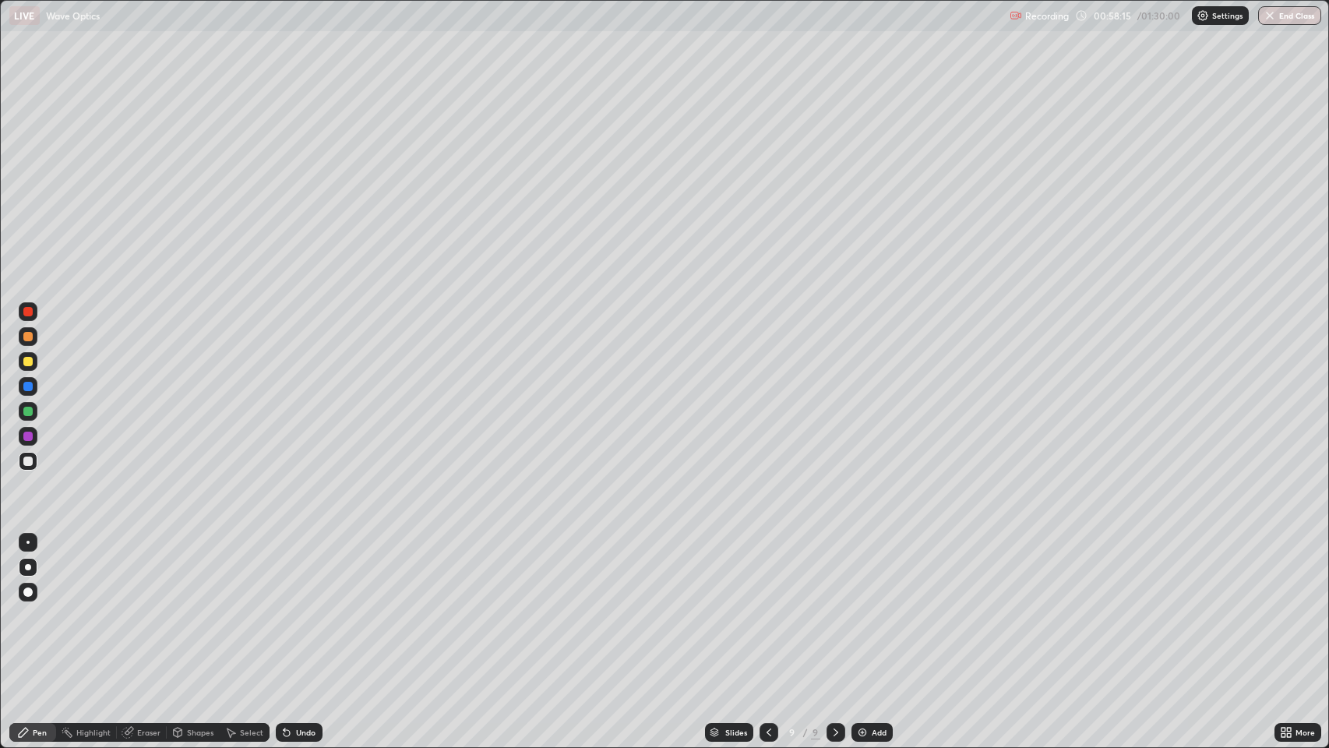
click at [835, 607] on icon at bounding box center [836, 732] width 12 height 12
click at [863, 607] on img at bounding box center [862, 732] width 12 height 12
click at [30, 335] on div at bounding box center [27, 336] width 9 height 9
click at [28, 385] on div at bounding box center [27, 386] width 9 height 9
click at [284, 607] on icon at bounding box center [285, 730] width 2 height 2
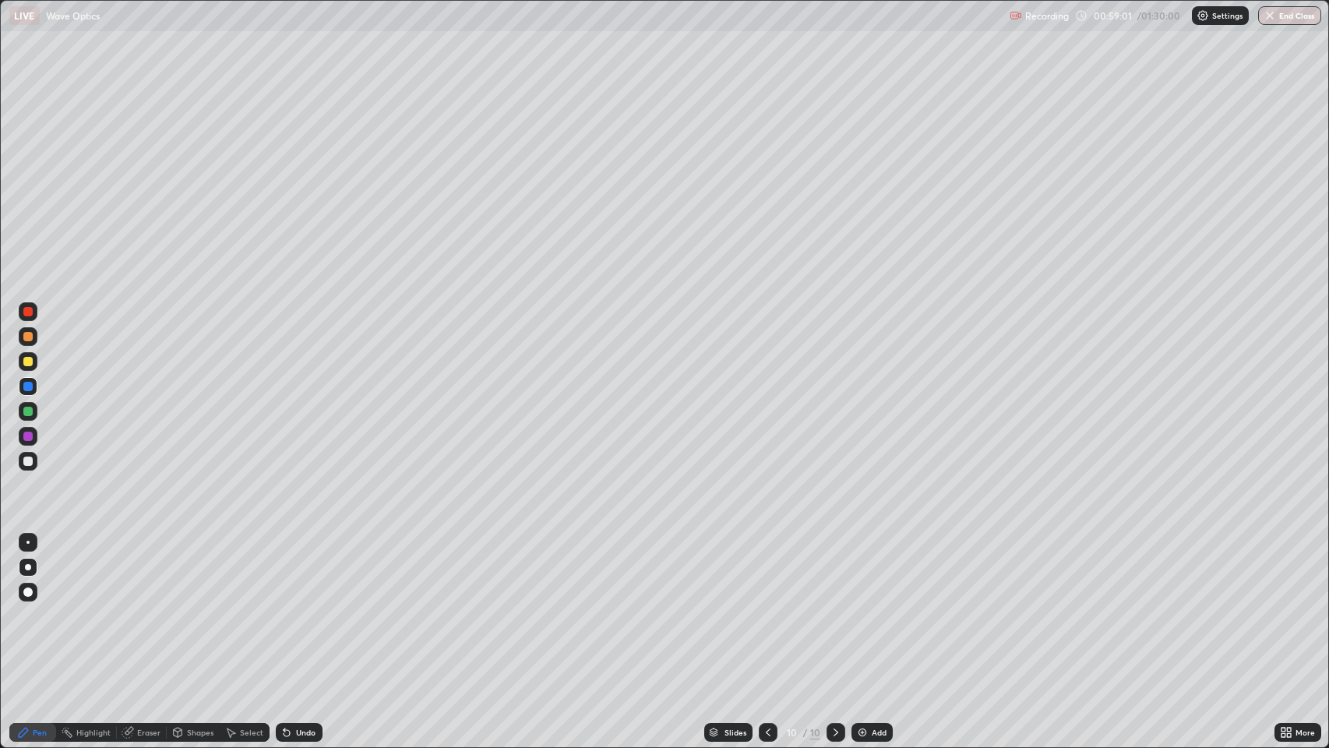
click at [296, 607] on div "Undo" at bounding box center [305, 733] width 19 height 8
click at [288, 607] on icon at bounding box center [287, 733] width 6 height 6
click at [25, 412] on div at bounding box center [27, 411] width 9 height 9
click at [836, 607] on icon at bounding box center [836, 732] width 12 height 12
click at [863, 607] on img at bounding box center [862, 732] width 12 height 12
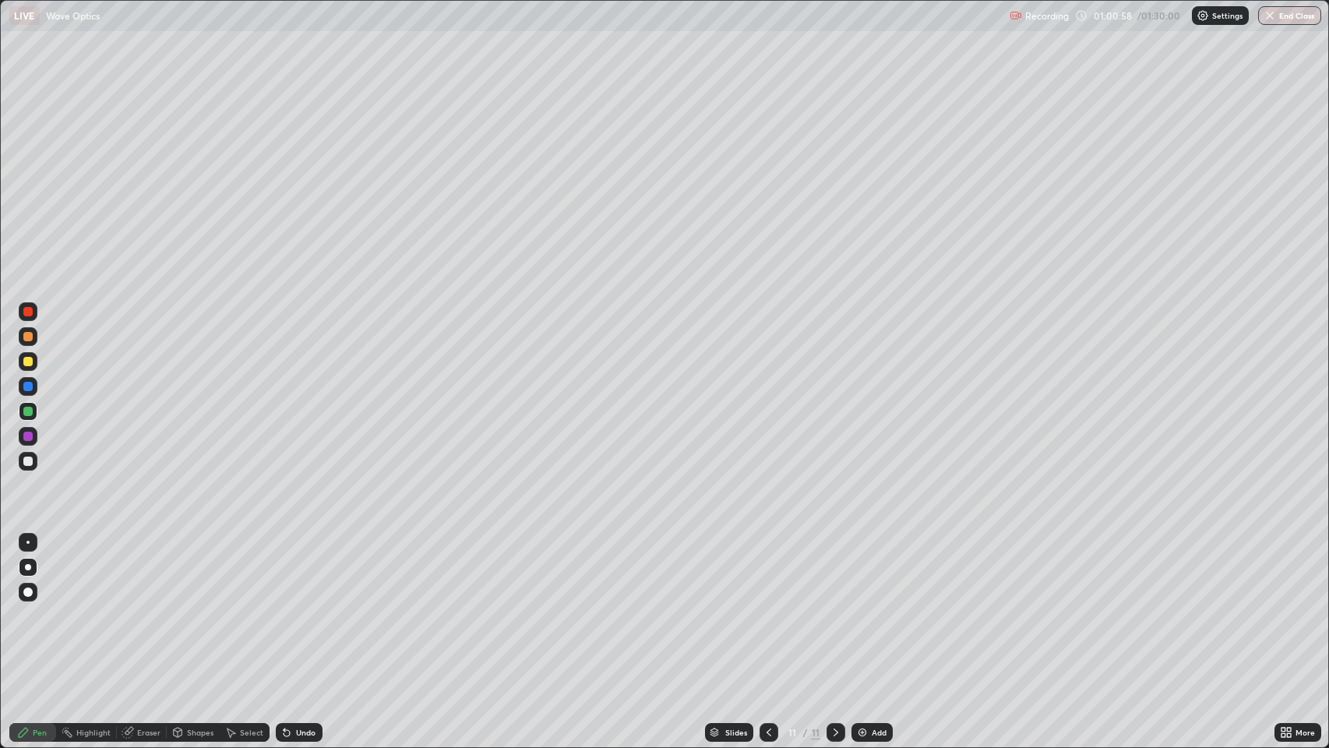
click at [769, 607] on icon at bounding box center [769, 732] width 12 height 12
click at [768, 607] on icon at bounding box center [769, 732] width 12 height 12
click at [835, 607] on icon at bounding box center [836, 732] width 12 height 12
click at [26, 464] on div at bounding box center [27, 461] width 9 height 9
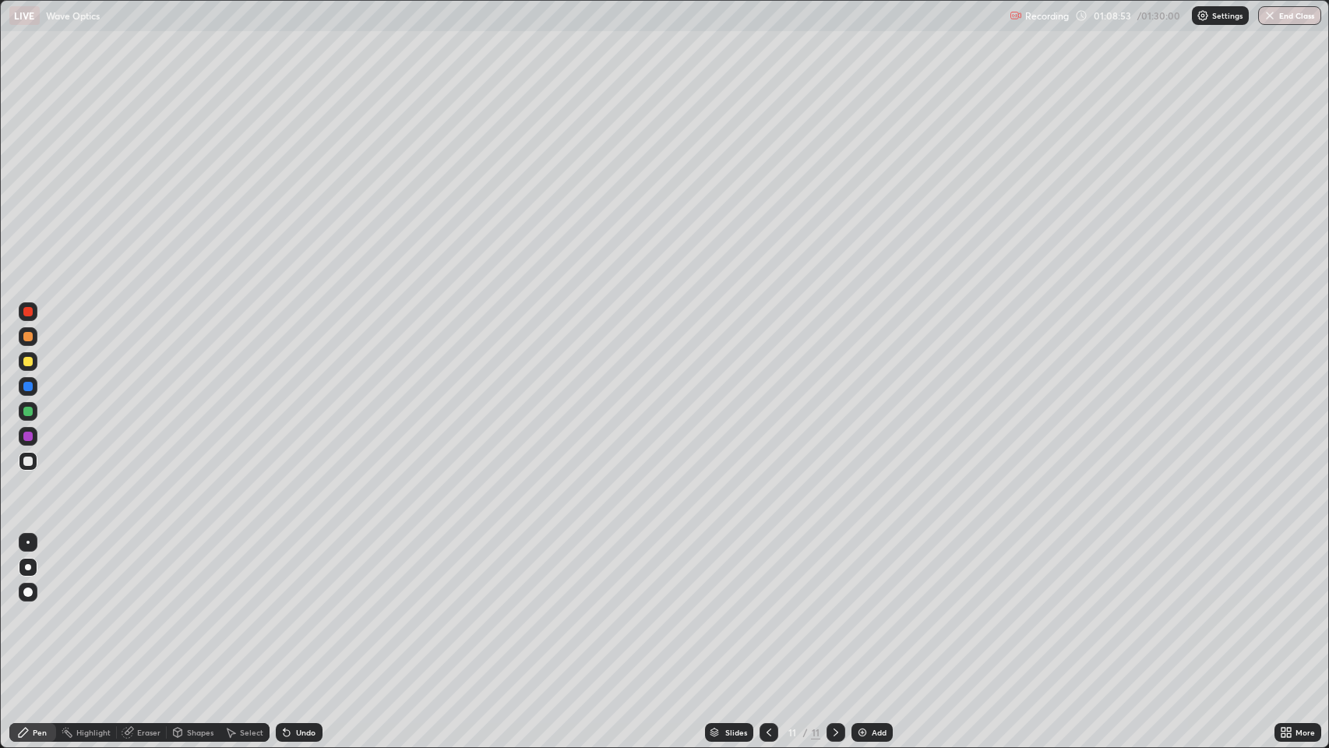
click at [303, 607] on div "Undo" at bounding box center [305, 733] width 19 height 8
click at [302, 607] on div "Undo" at bounding box center [305, 733] width 19 height 8
click at [307, 607] on div "Undo" at bounding box center [305, 733] width 19 height 8
click at [28, 337] on div at bounding box center [27, 336] width 9 height 9
click at [31, 461] on div at bounding box center [27, 461] width 9 height 9
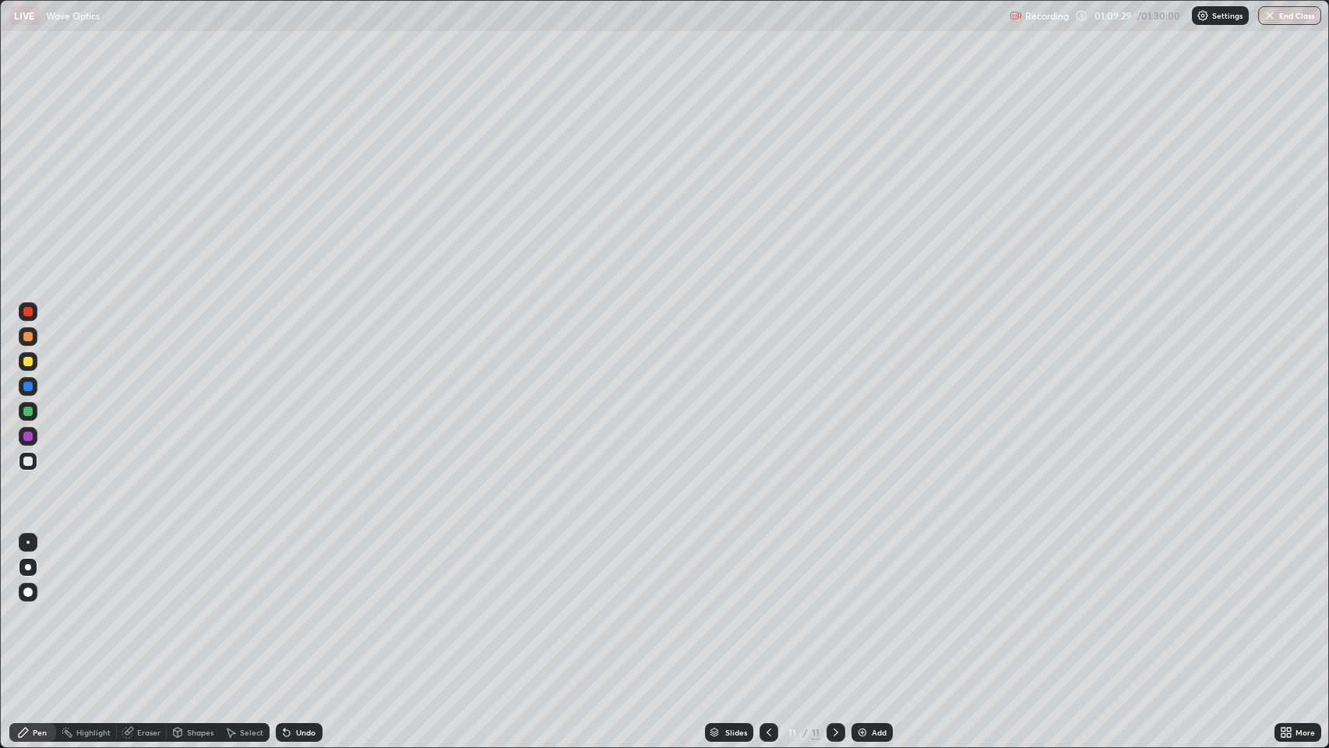
click at [30, 460] on div at bounding box center [27, 461] width 9 height 9
click at [285, 607] on icon at bounding box center [287, 733] width 6 height 6
click at [30, 358] on div at bounding box center [27, 361] width 9 height 9
click at [30, 411] on div at bounding box center [27, 411] width 9 height 9
click at [28, 461] on div at bounding box center [27, 461] width 9 height 9
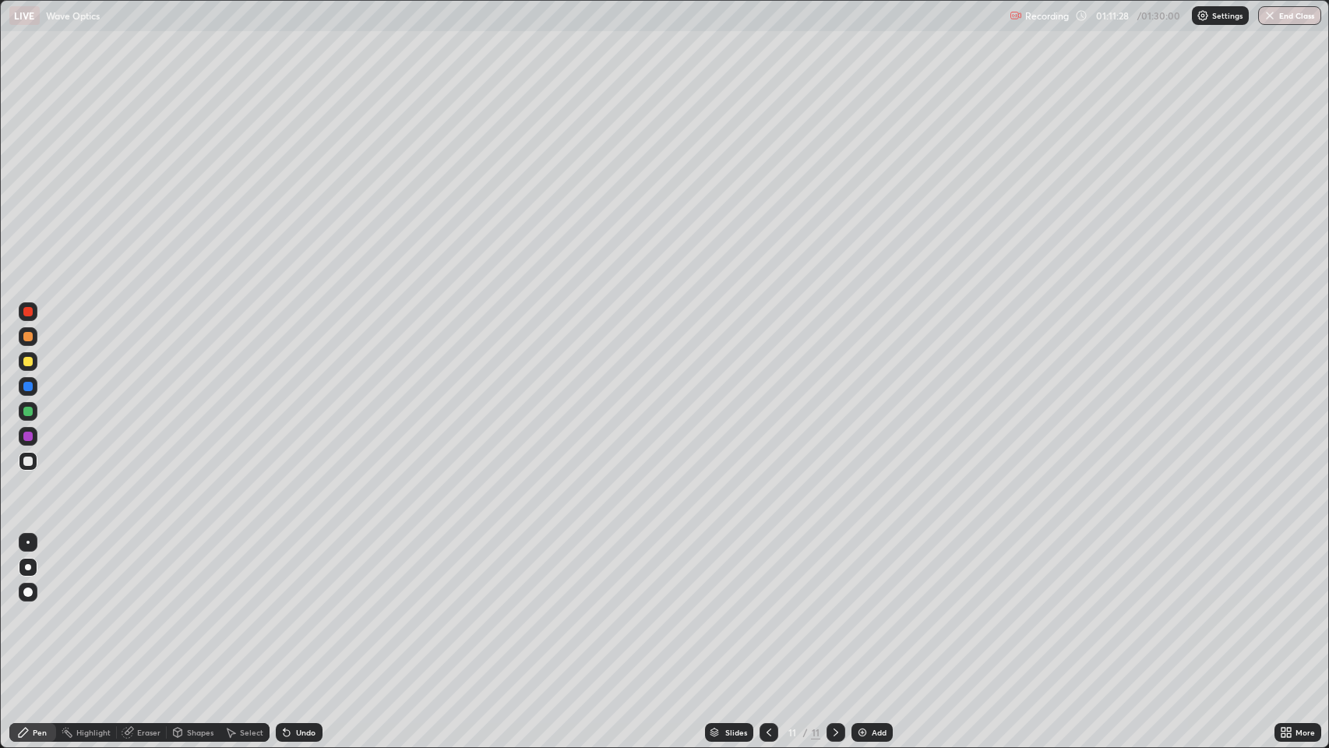
click at [137, 607] on div "Eraser" at bounding box center [148, 733] width 23 height 8
click at [132, 607] on icon at bounding box center [128, 732] width 12 height 12
click at [26, 607] on icon at bounding box center [23, 732] width 9 height 9
click at [27, 408] on div at bounding box center [27, 411] width 9 height 9
click at [832, 607] on icon at bounding box center [836, 732] width 12 height 12
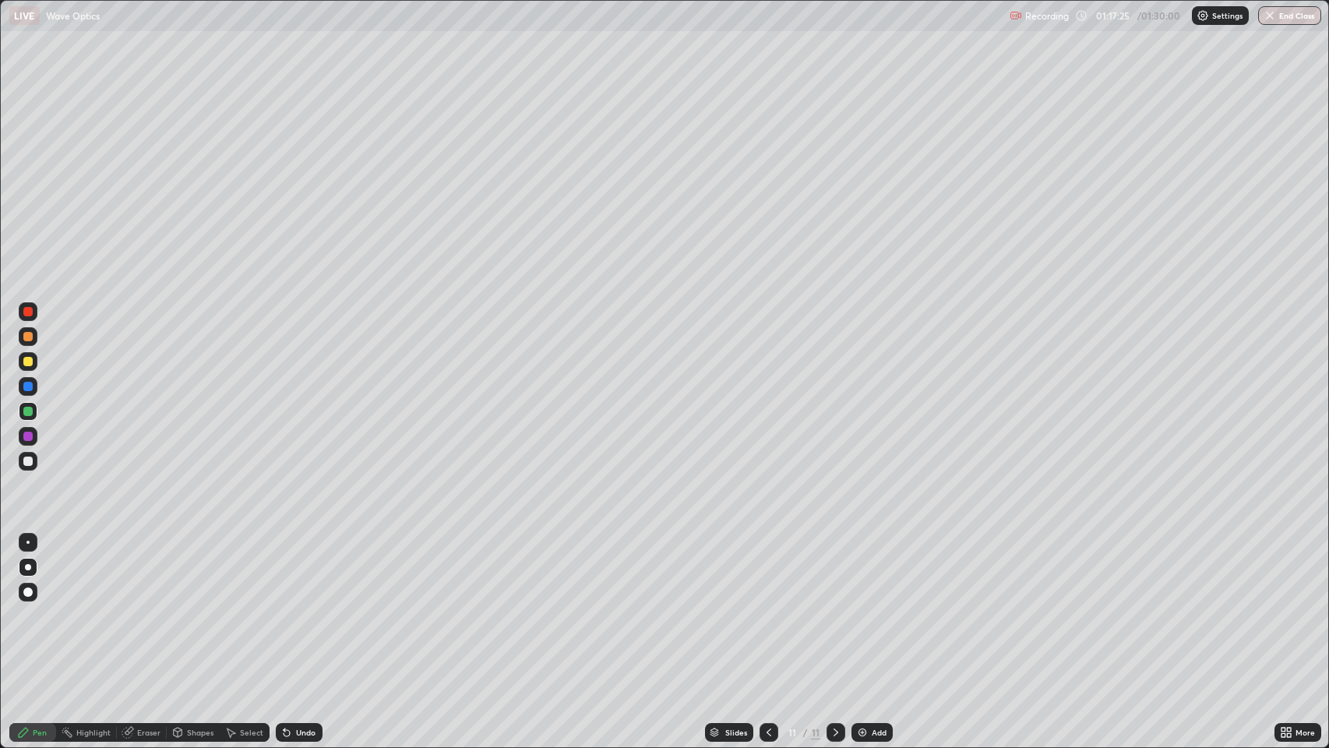
click at [860, 607] on img at bounding box center [862, 732] width 12 height 12
click at [32, 337] on div at bounding box center [27, 336] width 9 height 9
click at [306, 607] on div "Undo" at bounding box center [305, 733] width 19 height 8
click at [312, 607] on div "Undo" at bounding box center [305, 733] width 19 height 8
click at [31, 588] on div at bounding box center [28, 592] width 19 height 19
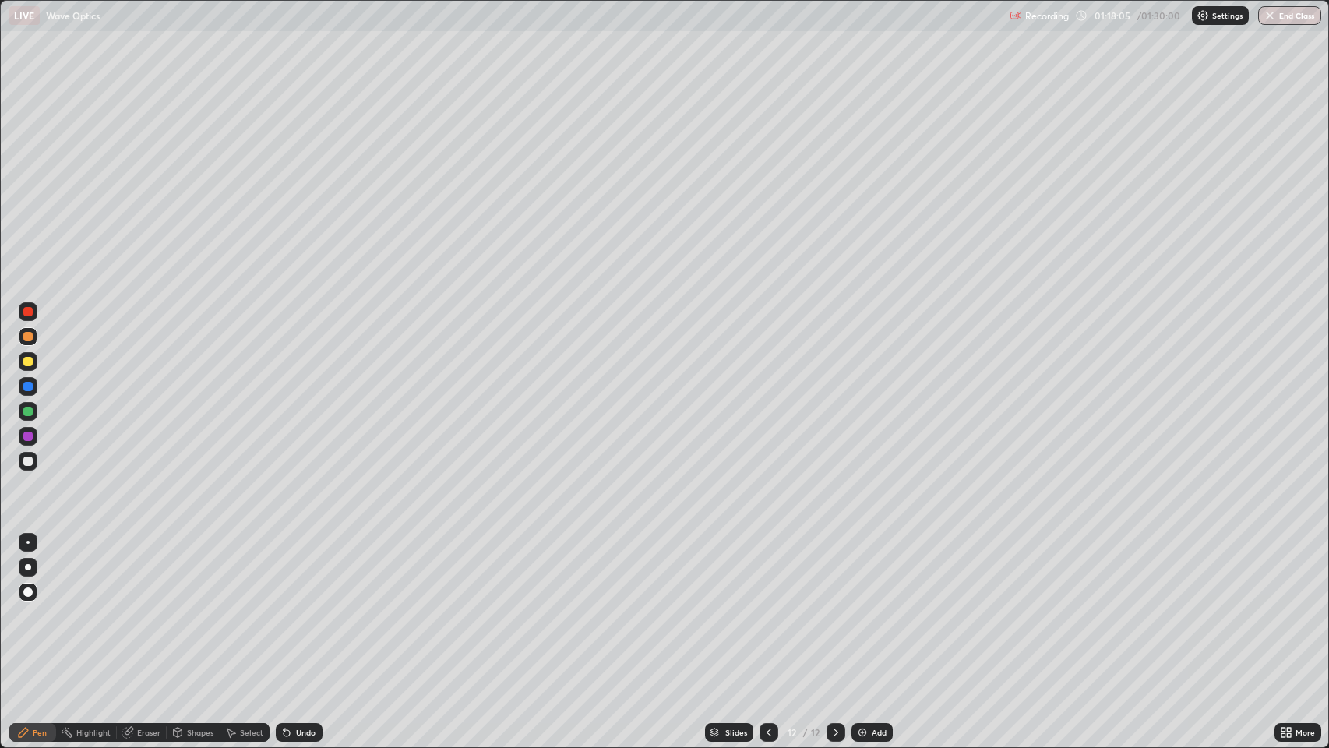
click at [300, 607] on div "Undo" at bounding box center [305, 733] width 19 height 8
click at [309, 607] on div "Undo" at bounding box center [305, 733] width 19 height 8
click at [305, 607] on div "Undo" at bounding box center [305, 733] width 19 height 8
click at [304, 607] on div "Undo" at bounding box center [305, 733] width 19 height 8
click at [312, 607] on div "Undo" at bounding box center [305, 733] width 19 height 8
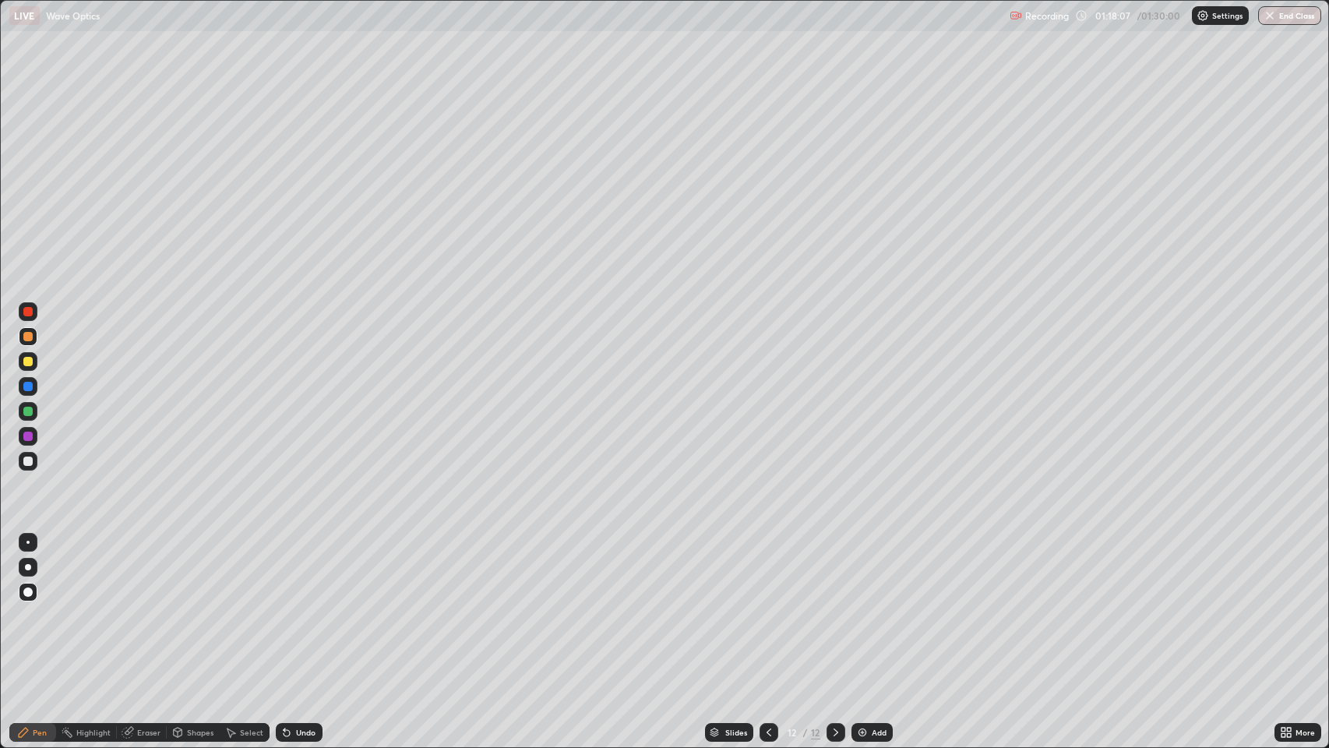
click at [312, 607] on div "Undo" at bounding box center [305, 733] width 19 height 8
click at [315, 607] on div "Undo" at bounding box center [299, 732] width 47 height 19
click at [312, 607] on div "Undo" at bounding box center [305, 733] width 19 height 8
click at [29, 457] on div at bounding box center [27, 461] width 9 height 9
click at [312, 607] on div "Undo" at bounding box center [299, 732] width 47 height 19
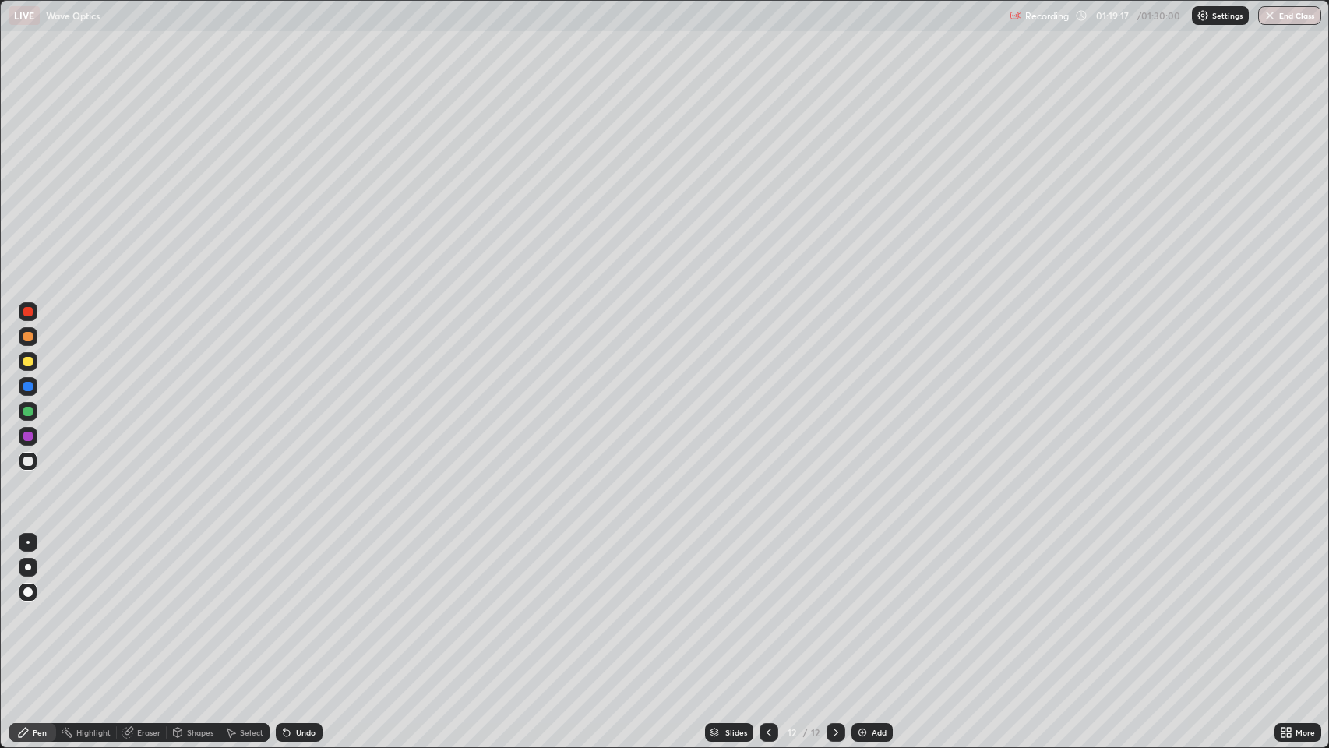
click at [26, 435] on div at bounding box center [27, 436] width 9 height 9
click at [30, 409] on div at bounding box center [27, 411] width 9 height 9
click at [26, 411] on div at bounding box center [27, 411] width 9 height 9
click at [28, 387] on div at bounding box center [27, 386] width 9 height 9
click at [1271, 19] on img "button" at bounding box center [1271, 15] width 12 height 12
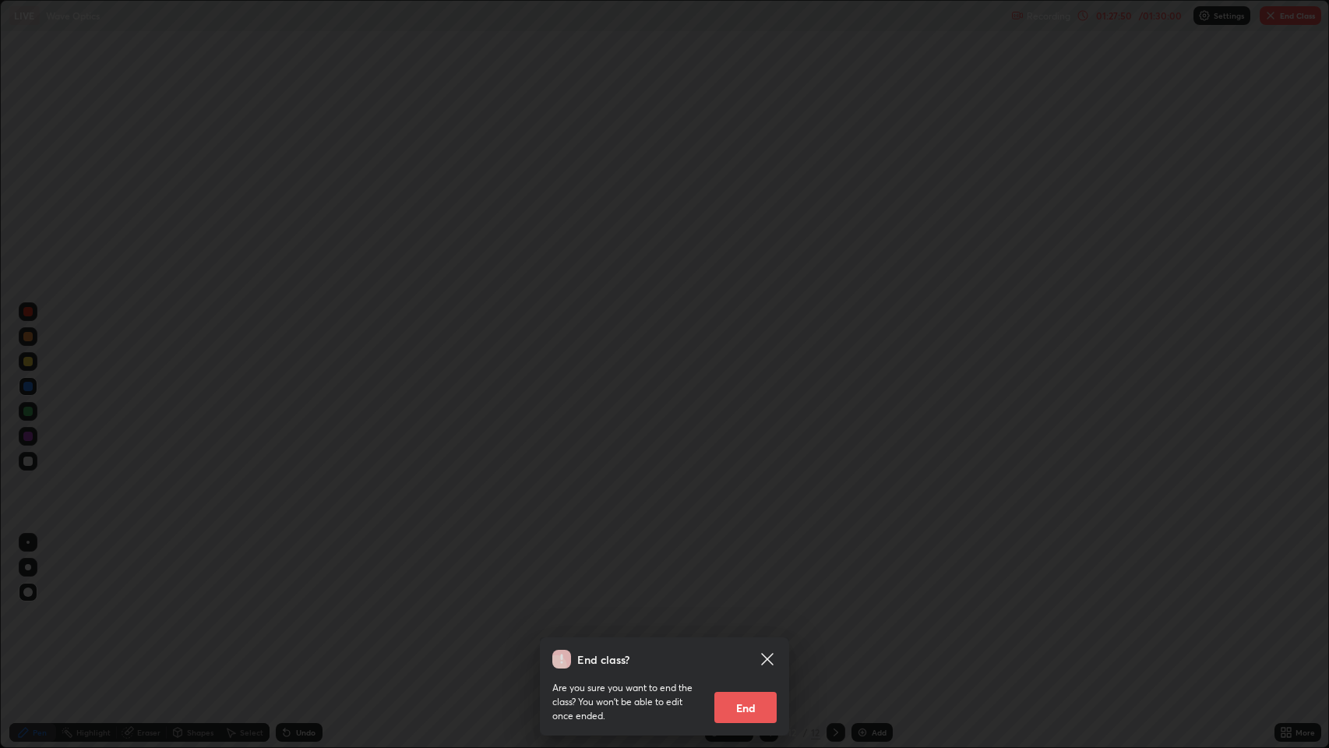
click at [796, 565] on div "End class? Are you sure you want to end the class? You won’t be able to edit on…" at bounding box center [664, 374] width 1329 height 748
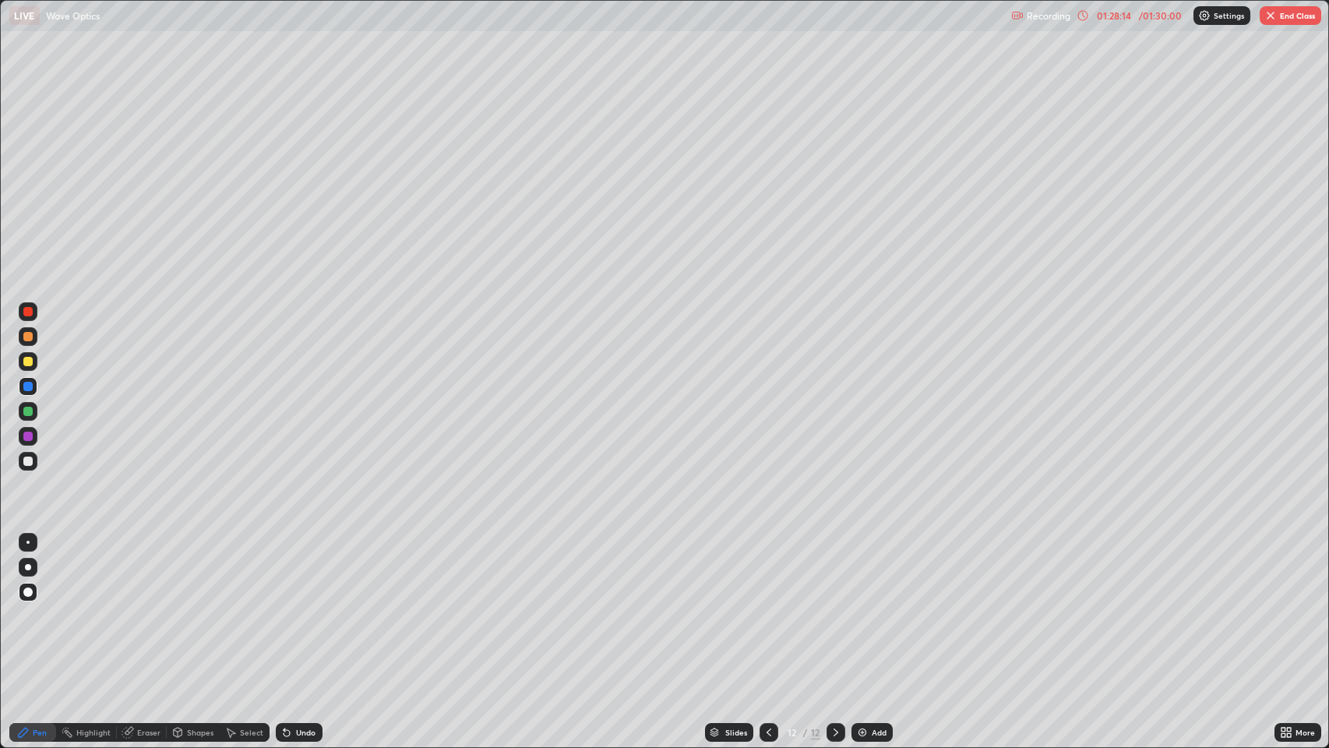
click at [1271, 20] on img "button" at bounding box center [1271, 15] width 12 height 12
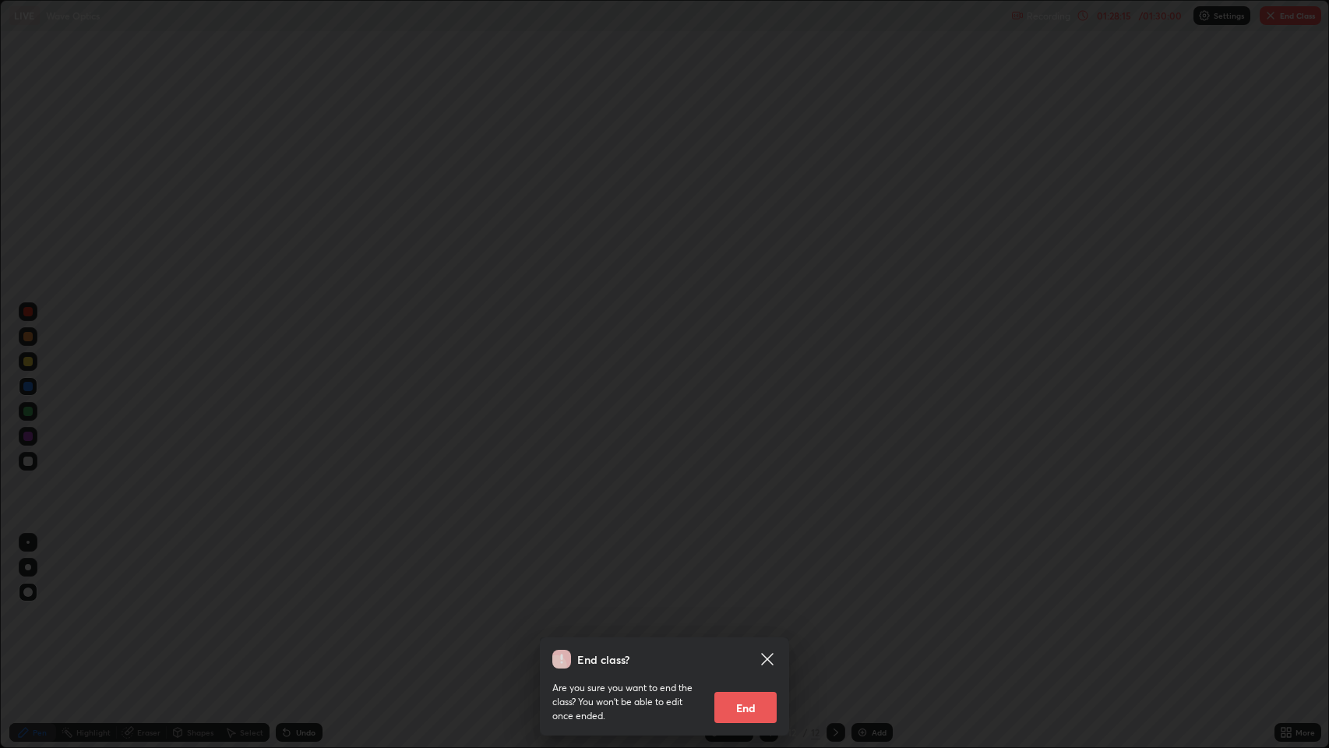
click at [743, 607] on button "End" at bounding box center [746, 707] width 62 height 31
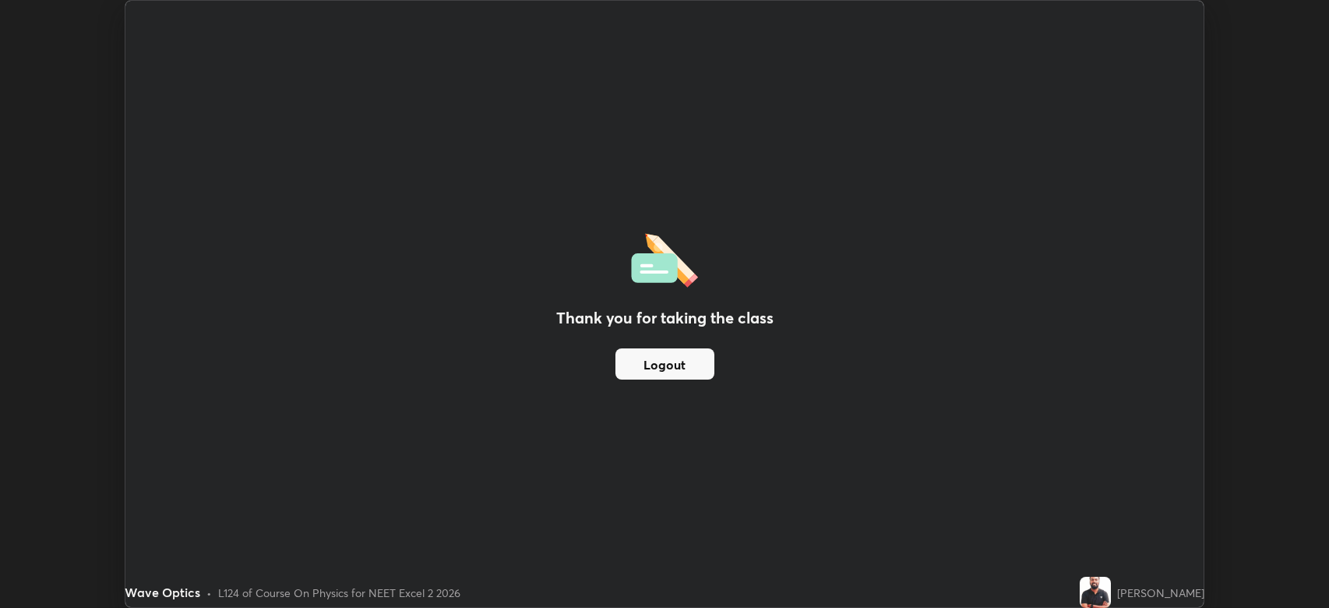
scroll to position [77316, 76594]
